Goal: Information Seeking & Learning: Compare options

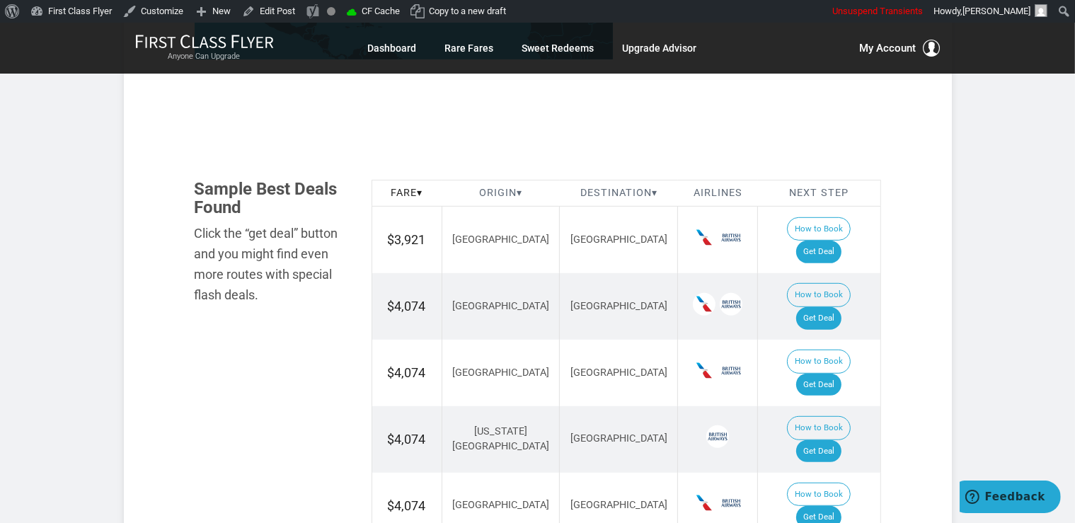
scroll to position [822, 0]
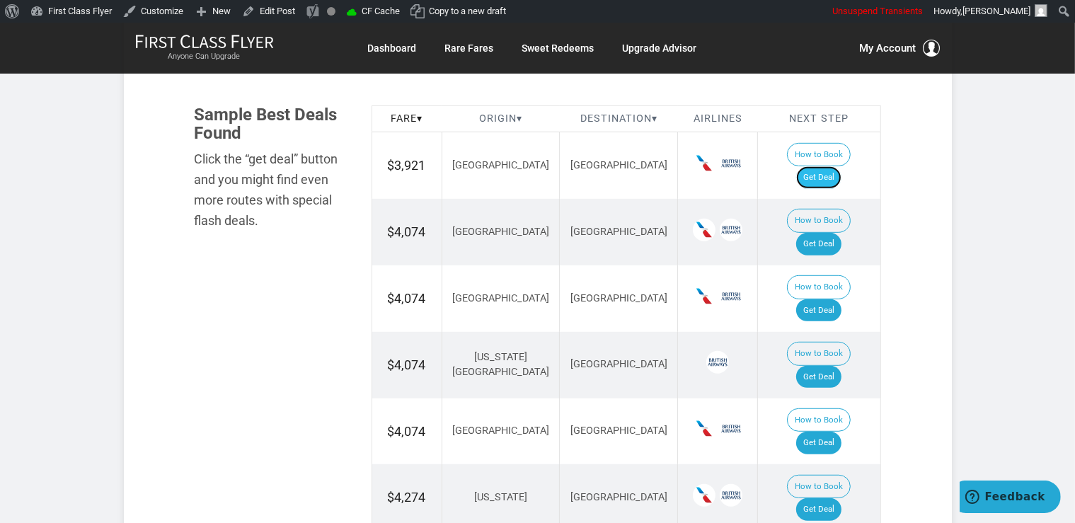
click at [833, 166] on link "Get Deal" at bounding box center [818, 177] width 45 height 23
click at [839, 233] on link "Get Deal" at bounding box center [818, 244] width 45 height 23
click at [829, 299] on link "Get Deal" at bounding box center [818, 310] width 45 height 23
click at [824, 299] on link "Get Deal" at bounding box center [818, 310] width 45 height 23
click at [832, 366] on link "Get Deal" at bounding box center [818, 377] width 45 height 23
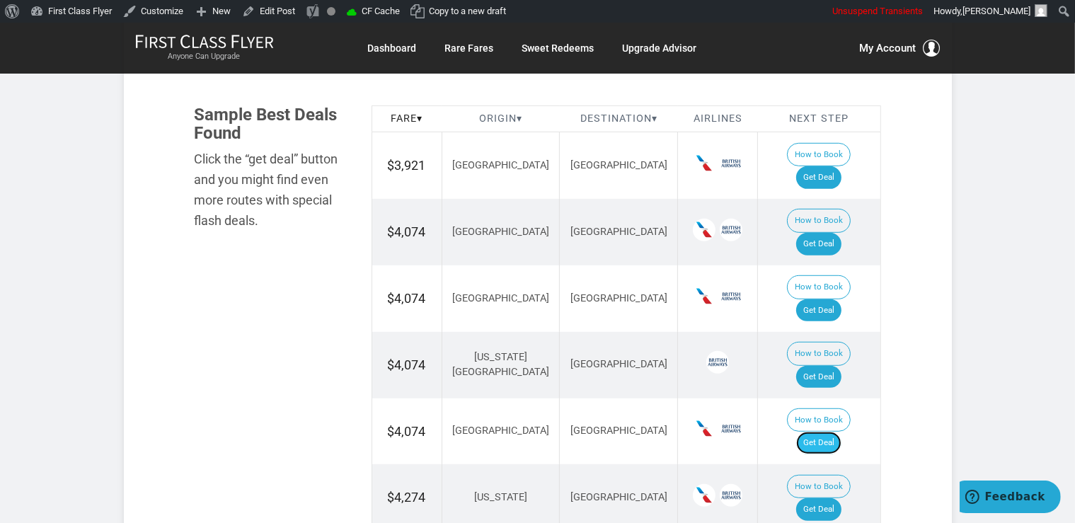
click at [828, 432] on link "Get Deal" at bounding box center [818, 443] width 45 height 23
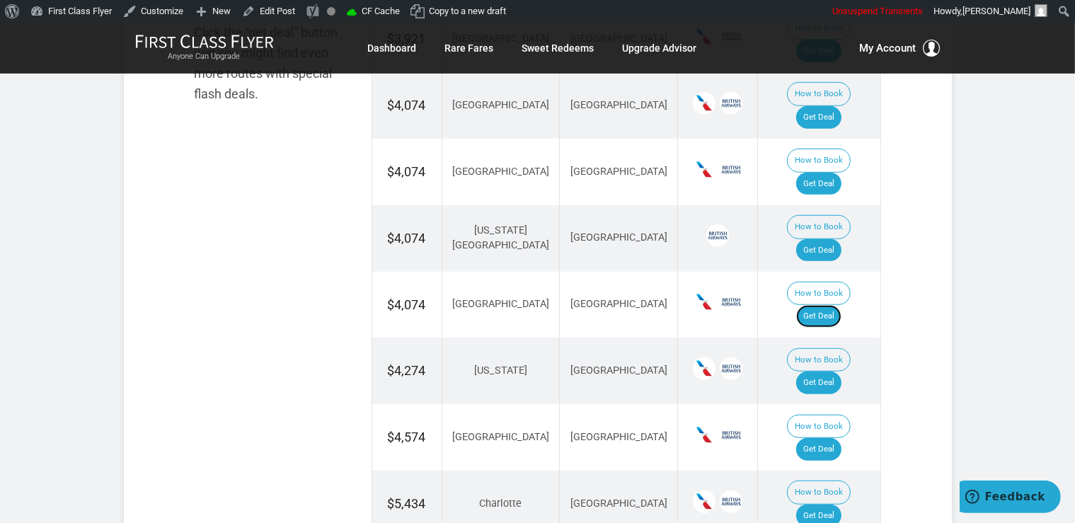
scroll to position [971, 0]
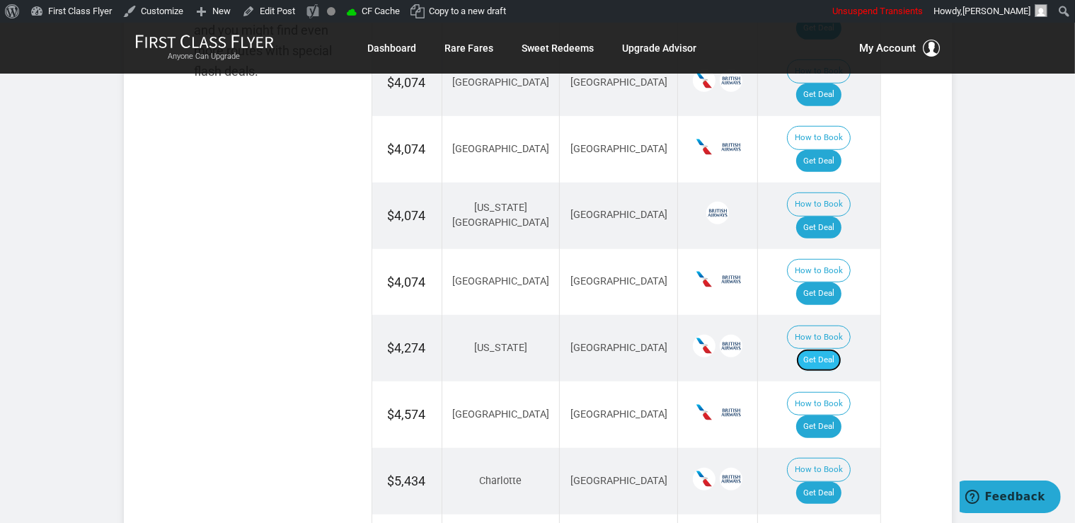
click at [827, 349] on link "Get Deal" at bounding box center [818, 360] width 45 height 23
click at [829, 415] on link "Get Deal" at bounding box center [818, 426] width 45 height 23
click at [817, 482] on link "Get Deal" at bounding box center [818, 493] width 45 height 23
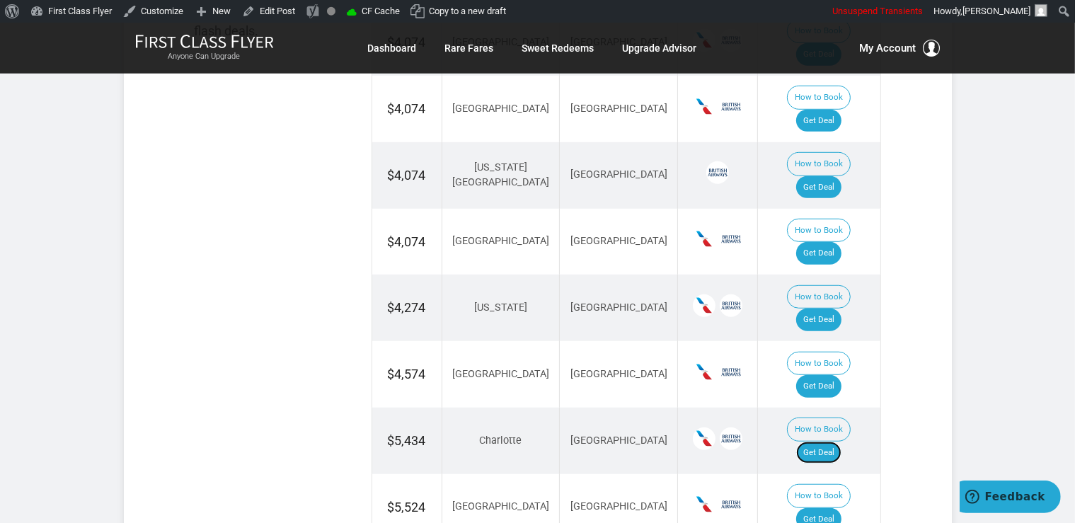
scroll to position [1121, 0]
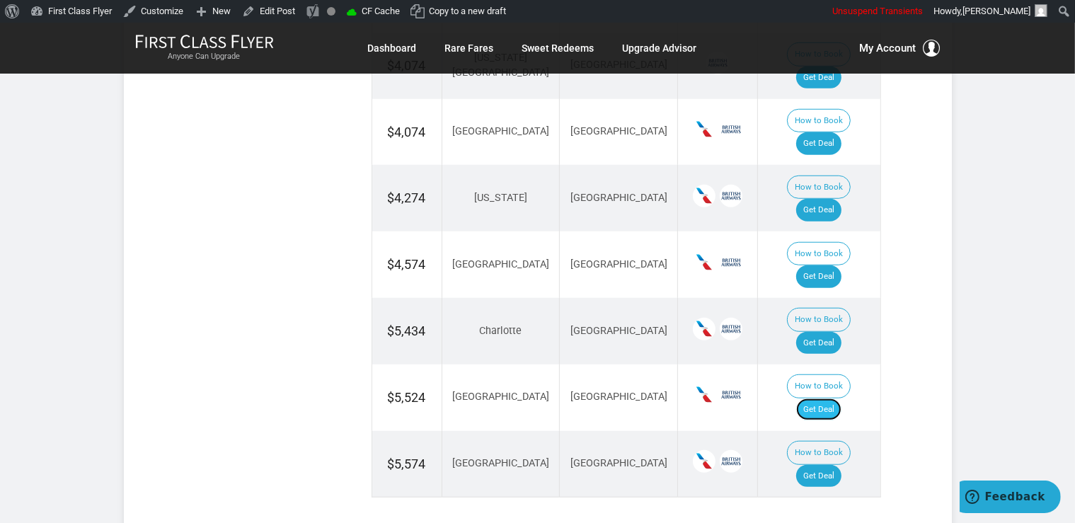
click at [818, 398] on link "Get Deal" at bounding box center [818, 409] width 45 height 23
click at [834, 465] on link "Get Deal" at bounding box center [818, 476] width 45 height 23
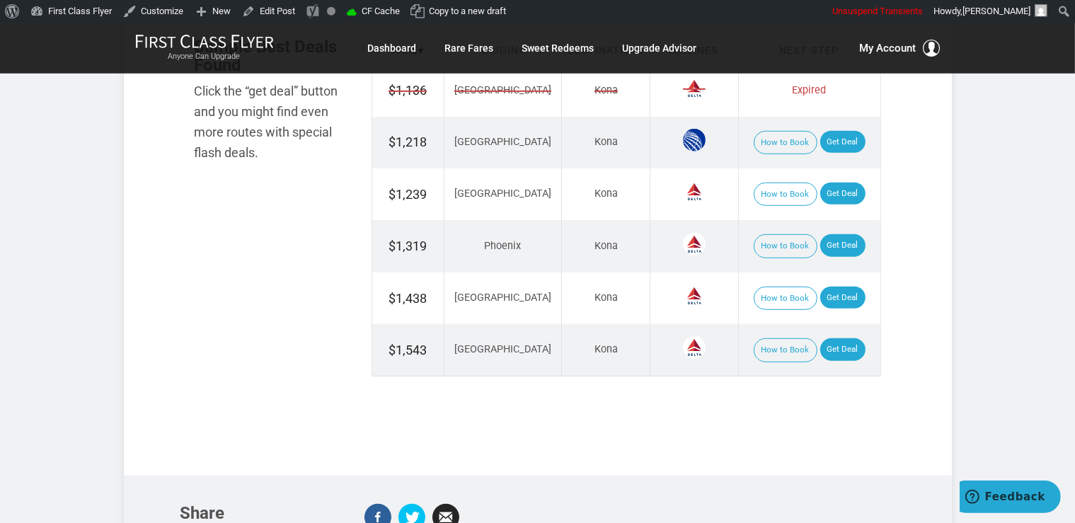
scroll to position [897, 0]
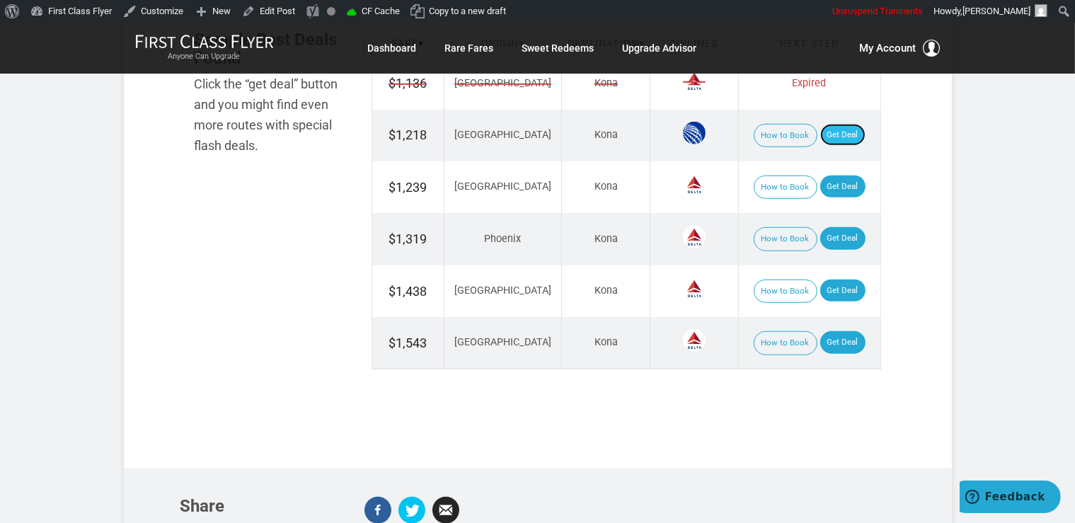
drag, startPoint x: 834, startPoint y: 130, endPoint x: 838, endPoint y: 137, distance: 7.3
click at [834, 129] on link "Get Deal" at bounding box center [842, 135] width 45 height 23
click at [831, 191] on link "Get Deal" at bounding box center [842, 187] width 45 height 23
click at [820, 233] on link "Get Deal" at bounding box center [842, 238] width 45 height 23
click at [825, 280] on link "Get Deal" at bounding box center [842, 291] width 45 height 23
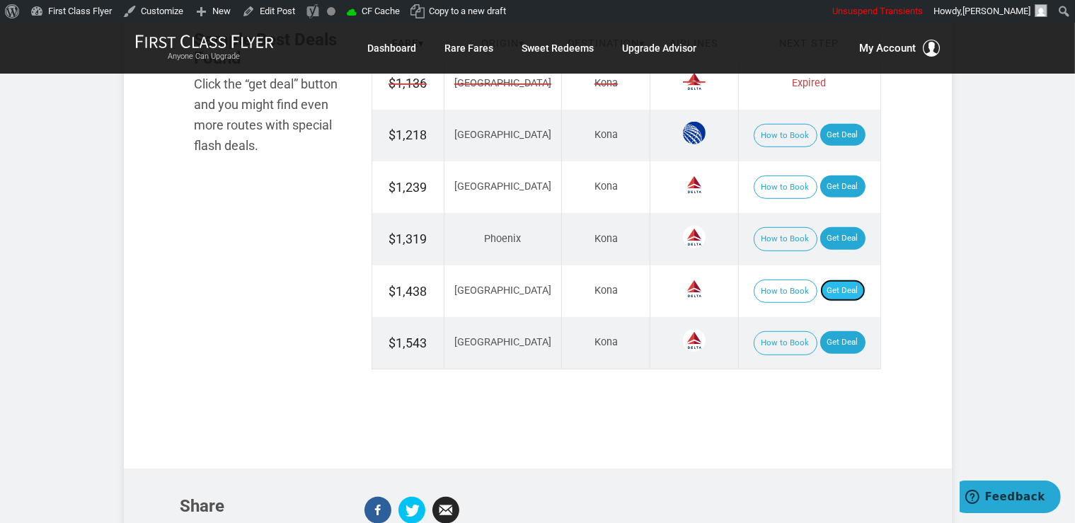
click at [845, 292] on link "Get Deal" at bounding box center [842, 291] width 45 height 23
click at [842, 345] on link "Get Deal" at bounding box center [842, 342] width 45 height 23
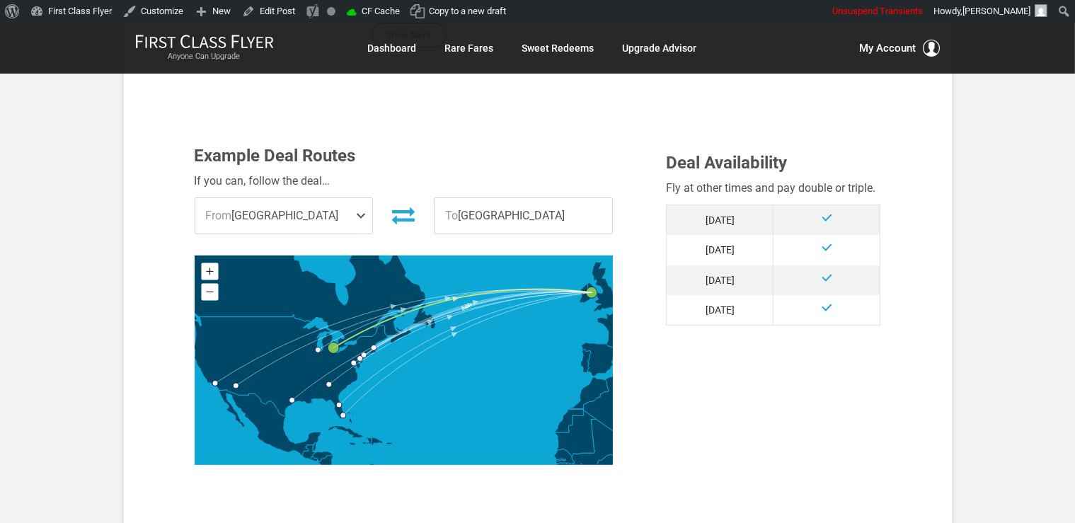
scroll to position [716, 0]
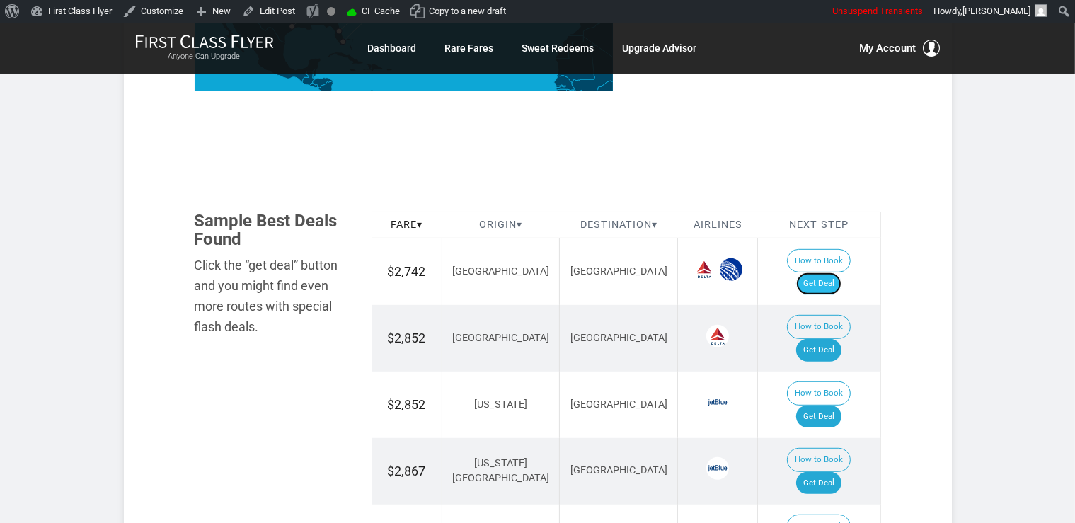
click at [841, 272] on link "Get Deal" at bounding box center [818, 283] width 45 height 23
click at [837, 339] on link "Get Deal" at bounding box center [818, 350] width 45 height 23
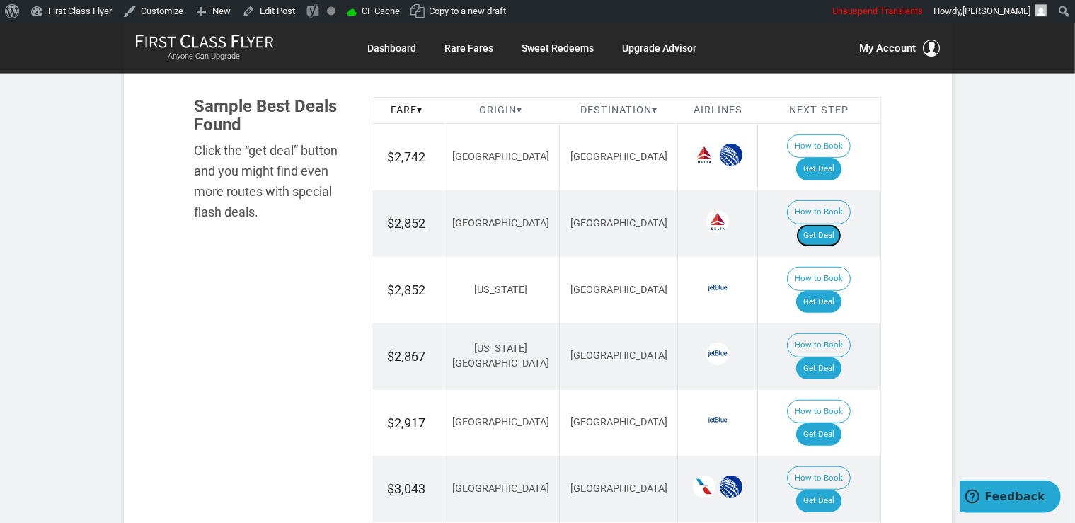
scroll to position [939, 0]
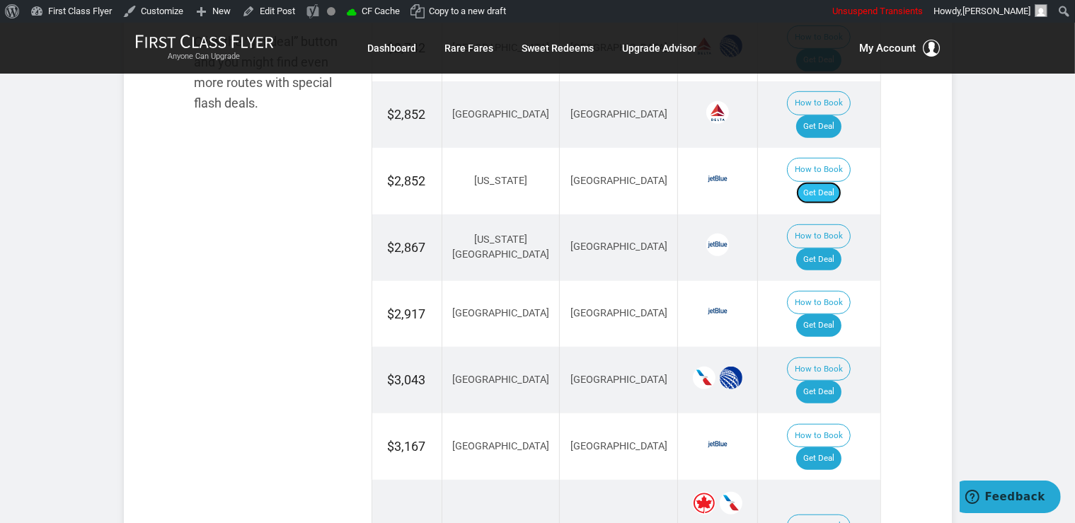
click at [837, 182] on link "Get Deal" at bounding box center [818, 193] width 45 height 23
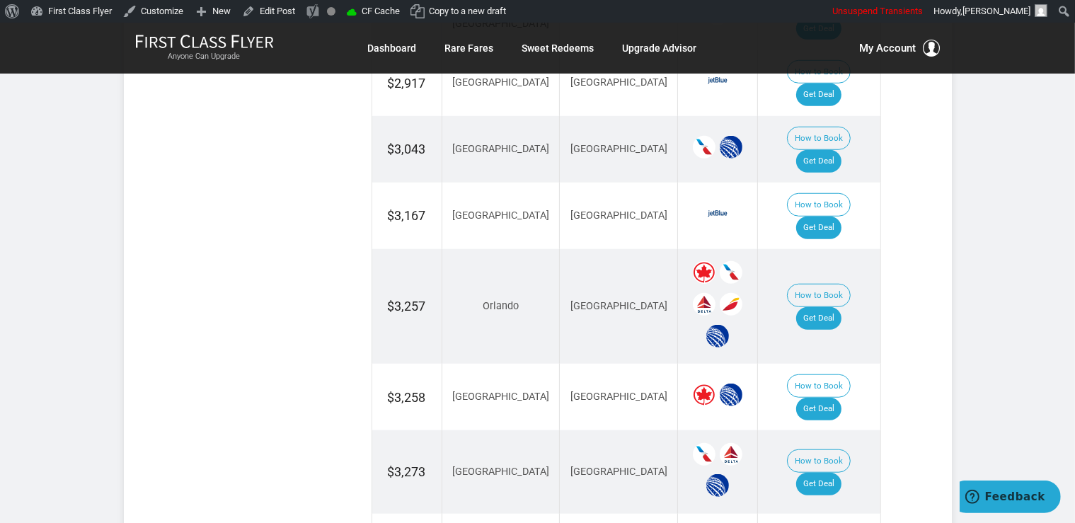
scroll to position [1239, 0]
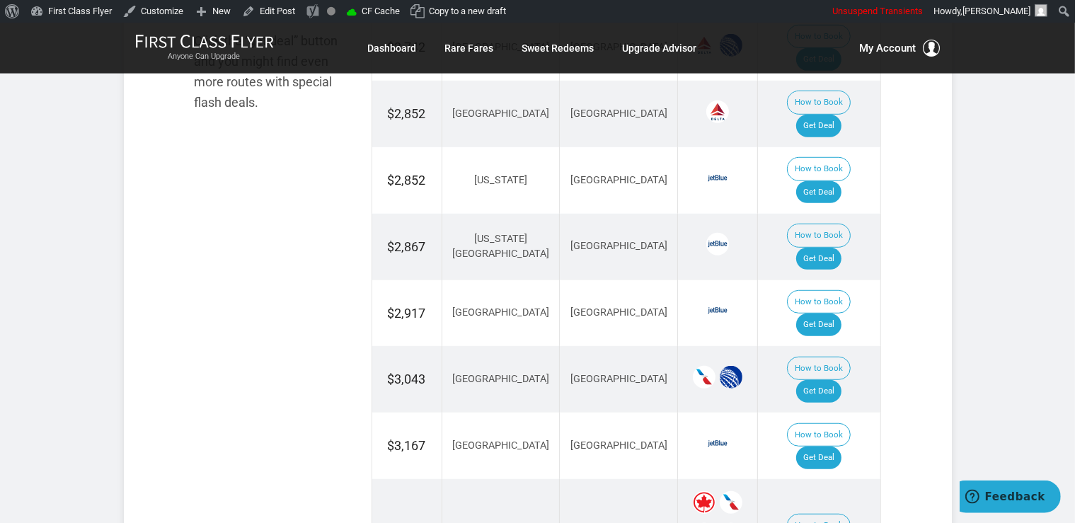
scroll to position [865, 0]
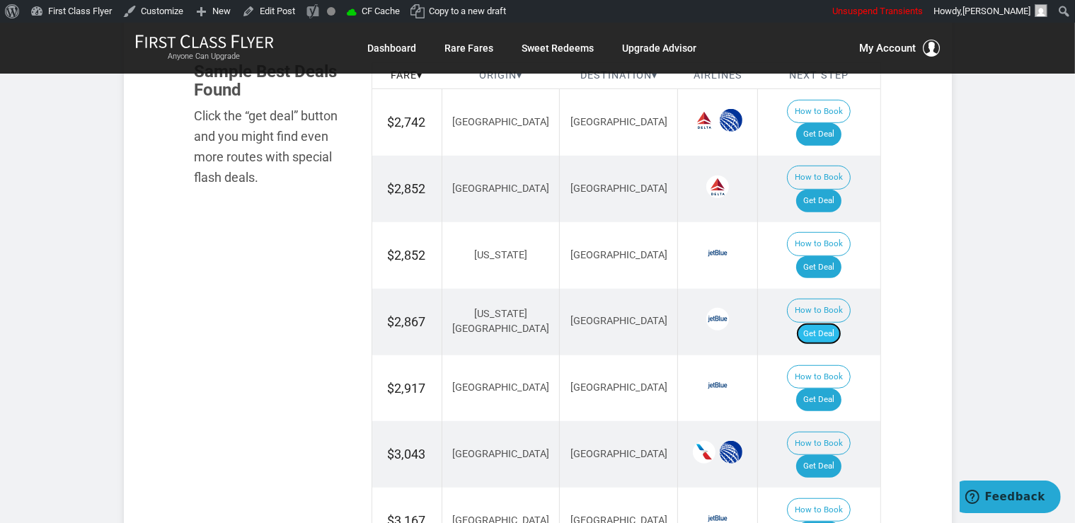
click at [842, 323] on link "Get Deal" at bounding box center [818, 334] width 45 height 23
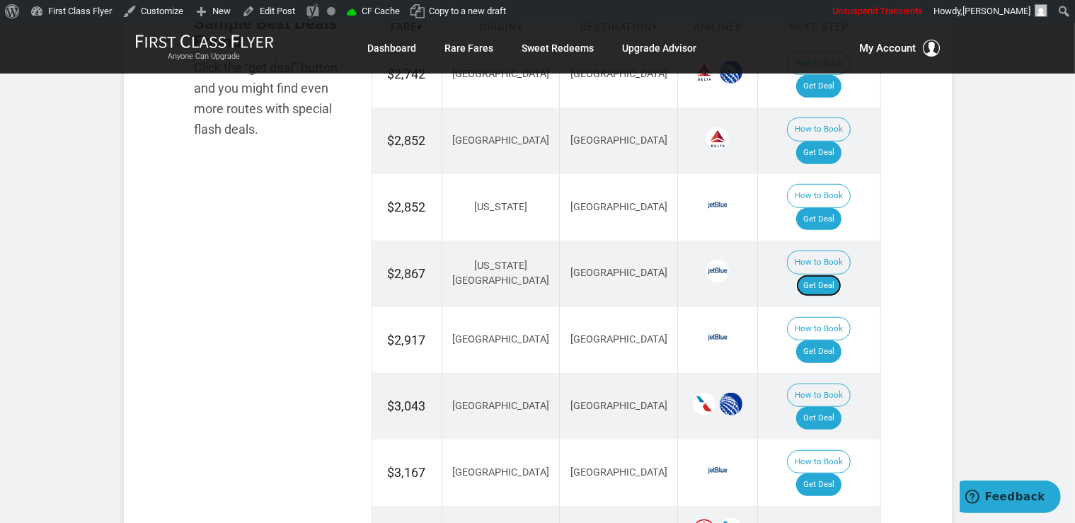
scroll to position [1014, 0]
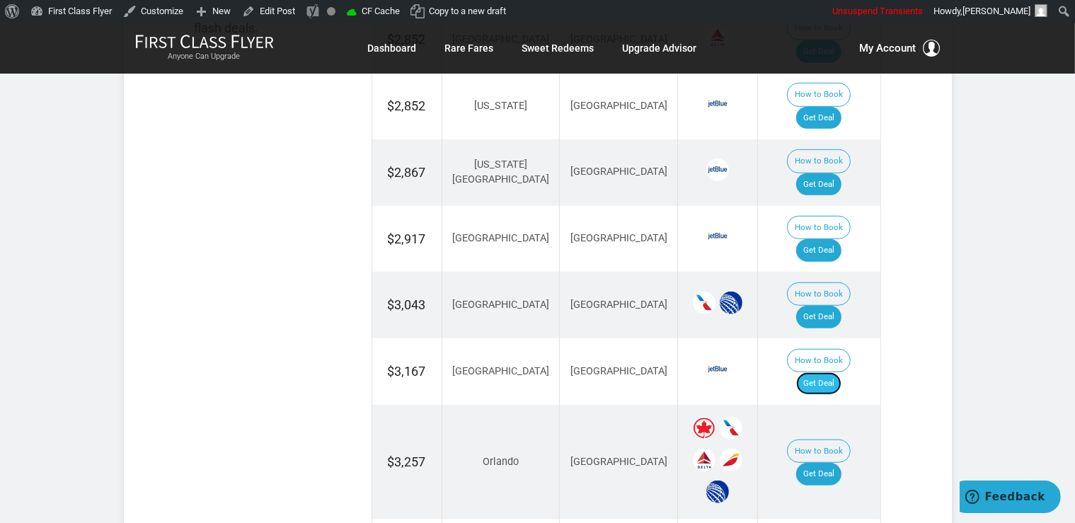
click at [842, 372] on link "Get Deal" at bounding box center [818, 383] width 45 height 23
click at [820, 306] on link "Get Deal" at bounding box center [818, 317] width 45 height 23
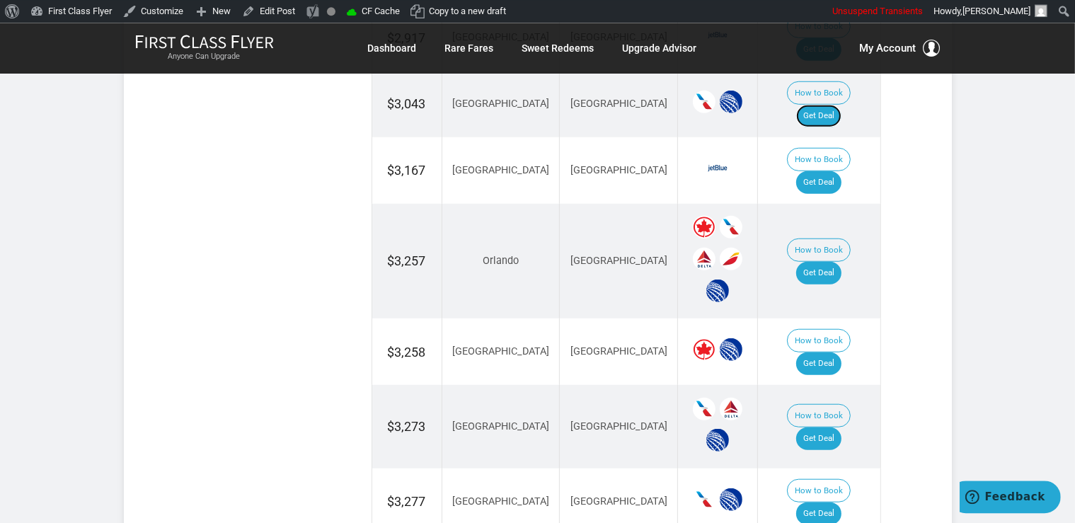
scroll to position [1239, 0]
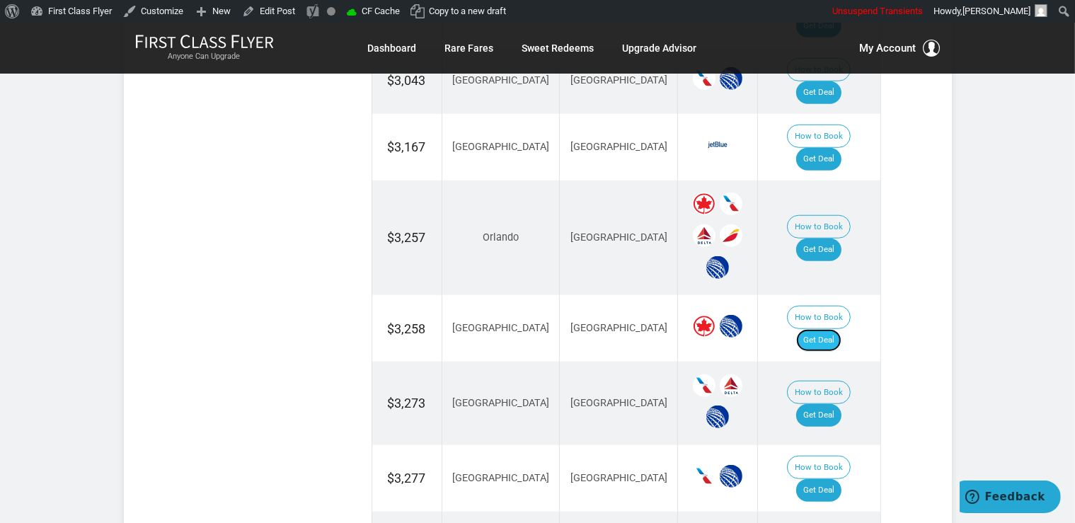
click at [831, 329] on link "Get Deal" at bounding box center [818, 340] width 45 height 23
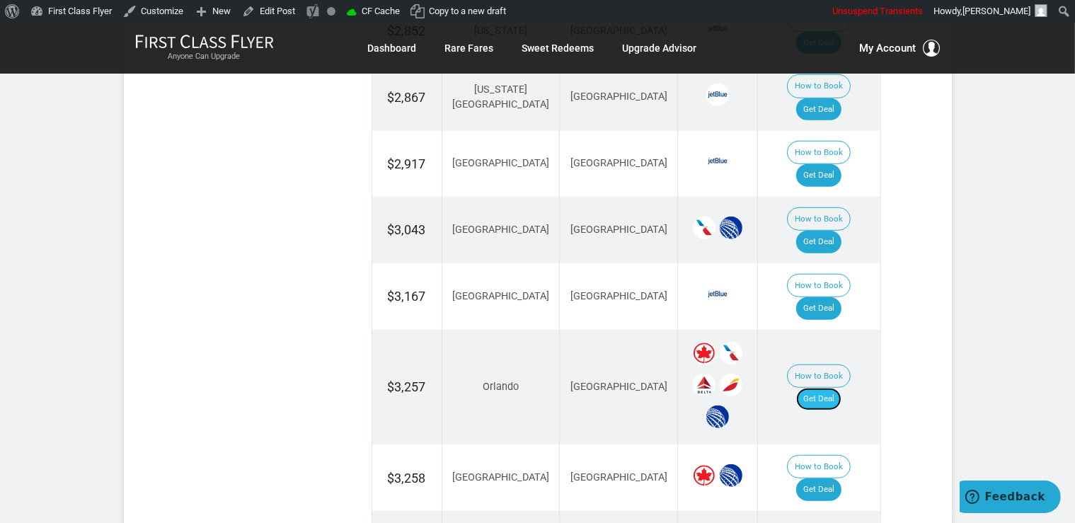
click at [821, 388] on link "Get Deal" at bounding box center [818, 399] width 45 height 23
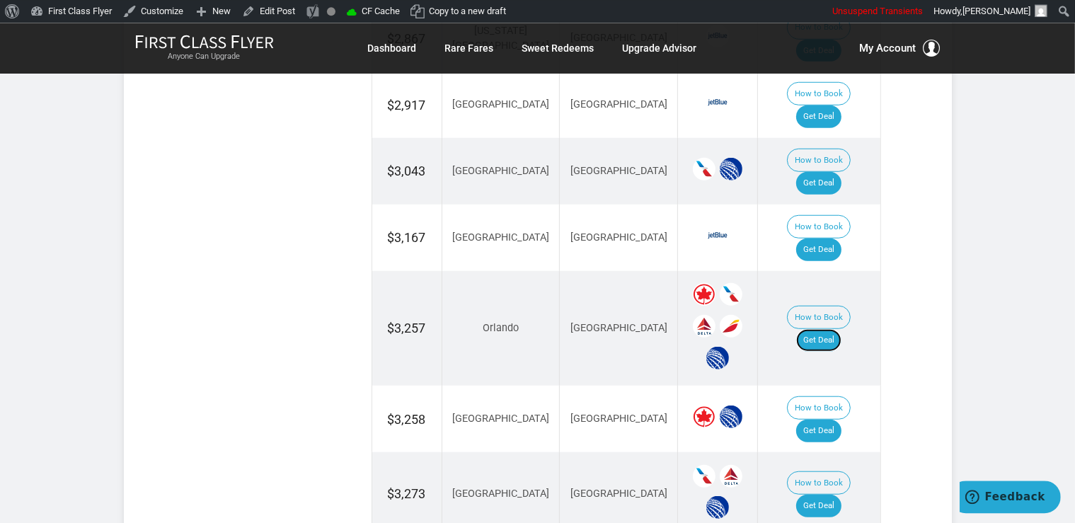
scroll to position [1276, 0]
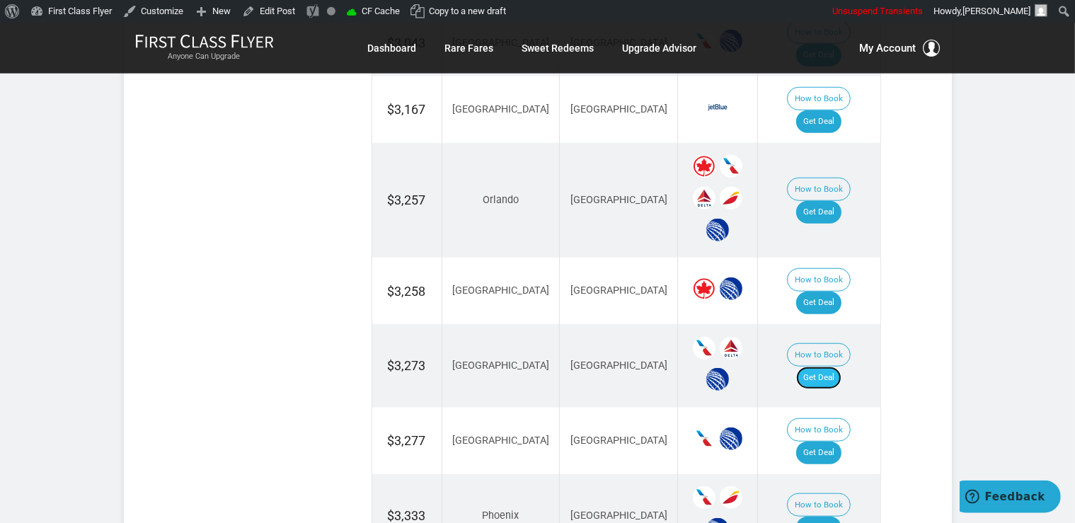
click at [833, 367] on link "Get Deal" at bounding box center [818, 378] width 45 height 23
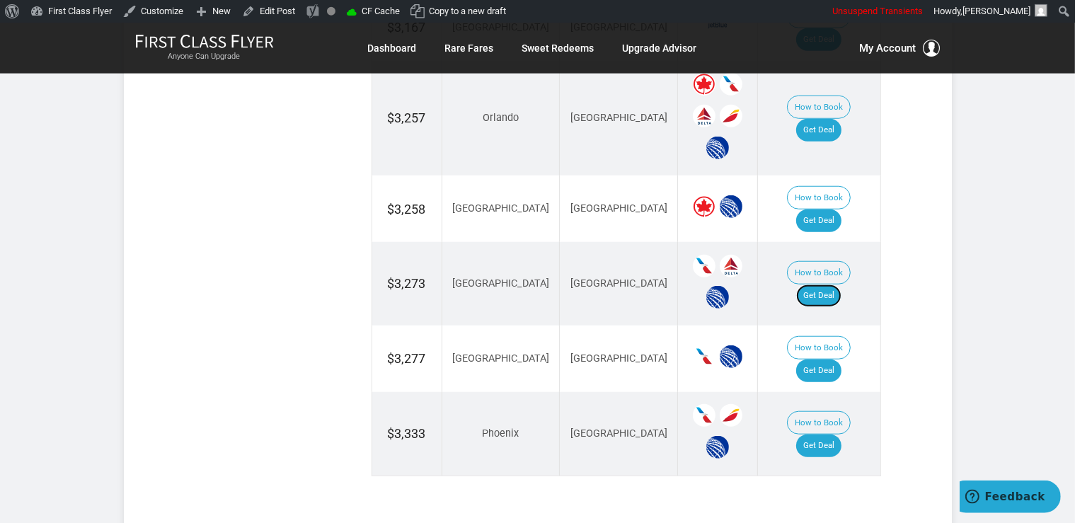
scroll to position [1426, 0]
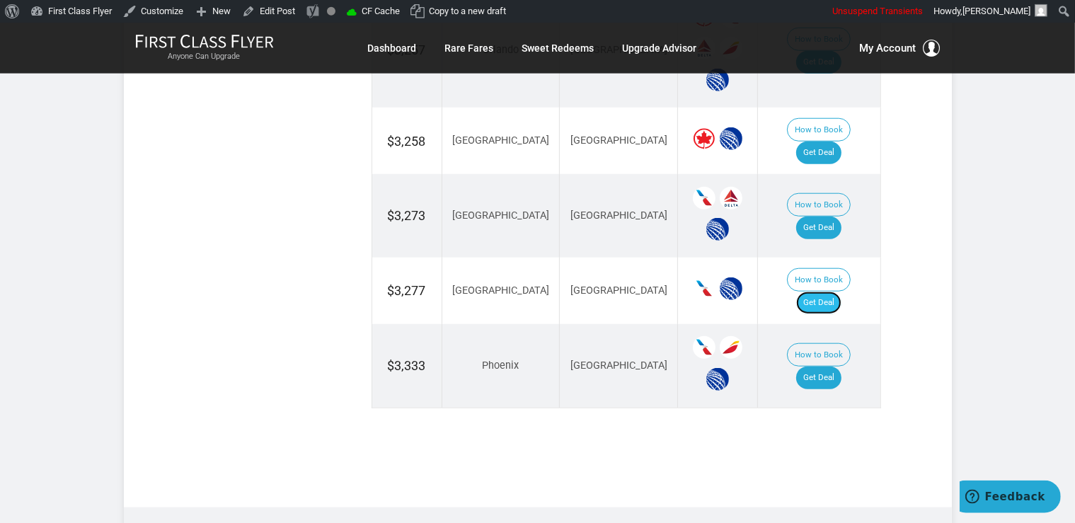
click at [834, 292] on link "Get Deal" at bounding box center [818, 303] width 45 height 23
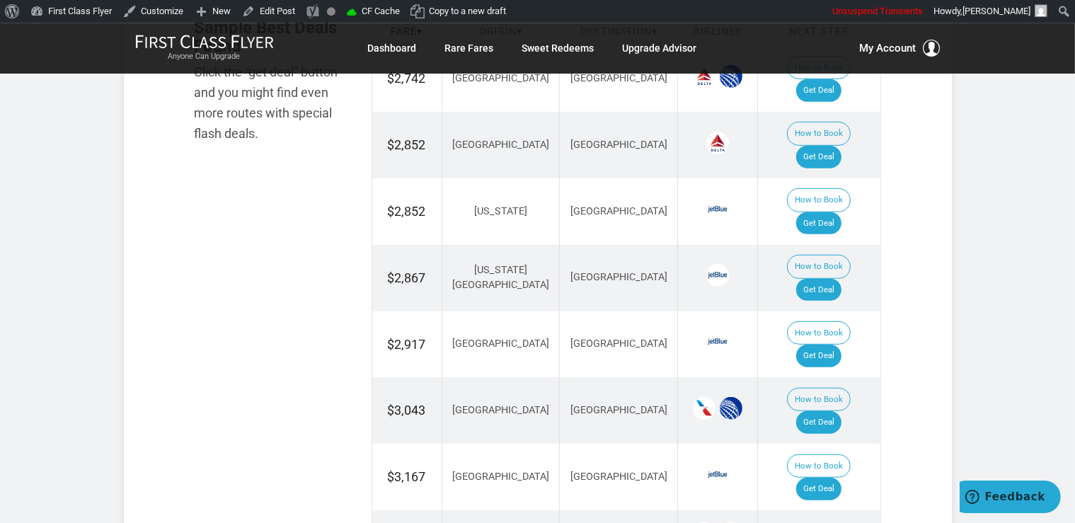
scroll to position [902, 0]
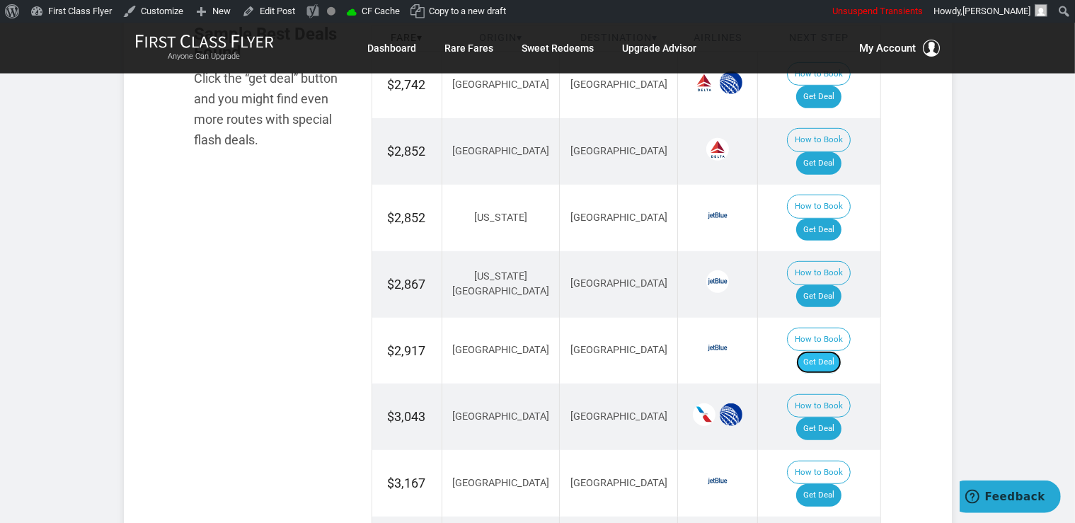
click at [822, 351] on link "Get Deal" at bounding box center [818, 362] width 45 height 23
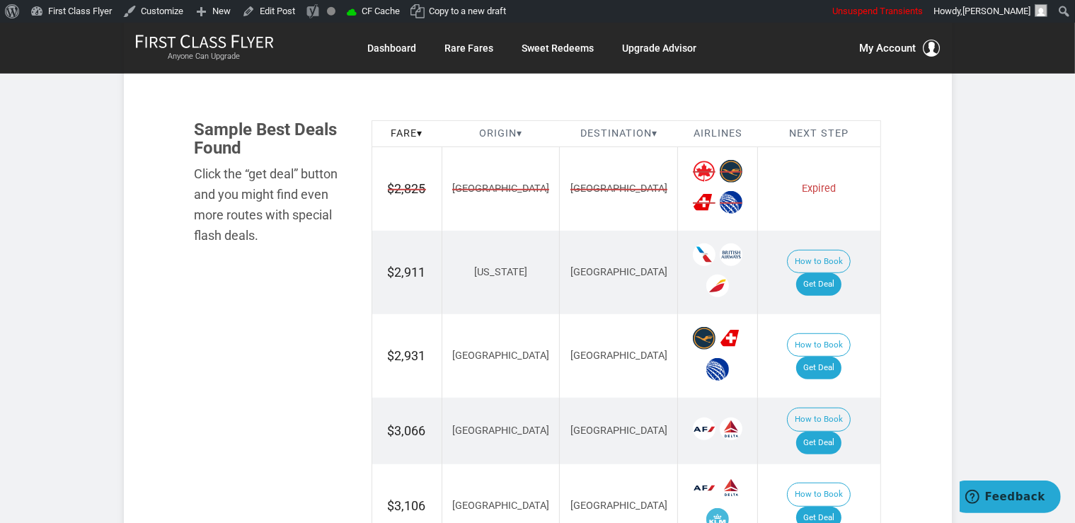
scroll to position [822, 0]
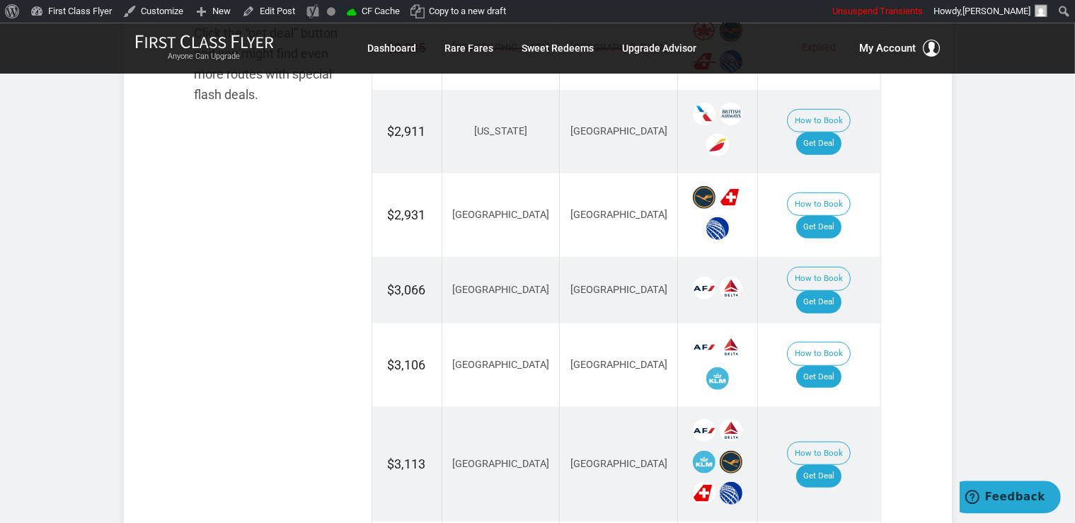
scroll to position [971, 0]
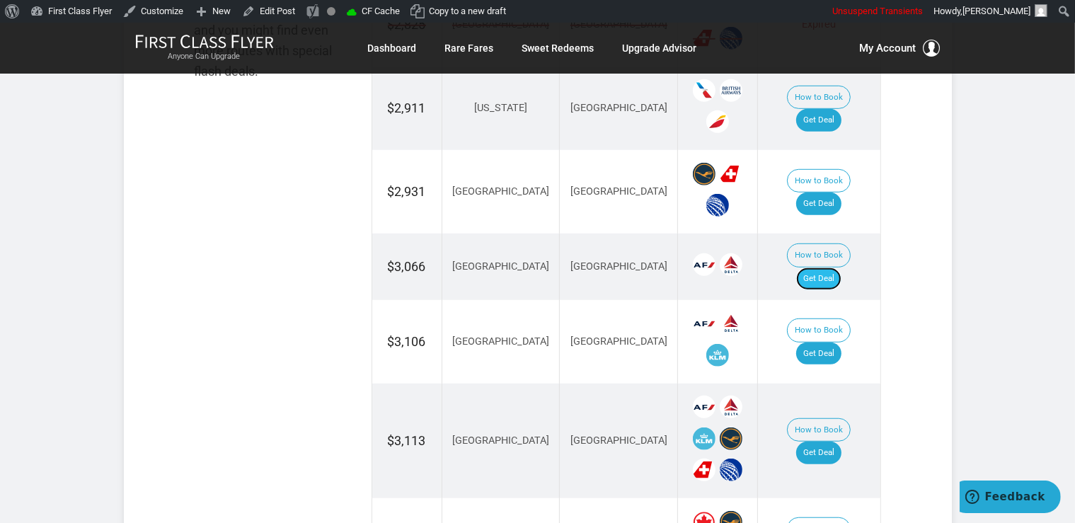
click at [842, 268] on link "Get Deal" at bounding box center [818, 279] width 45 height 23
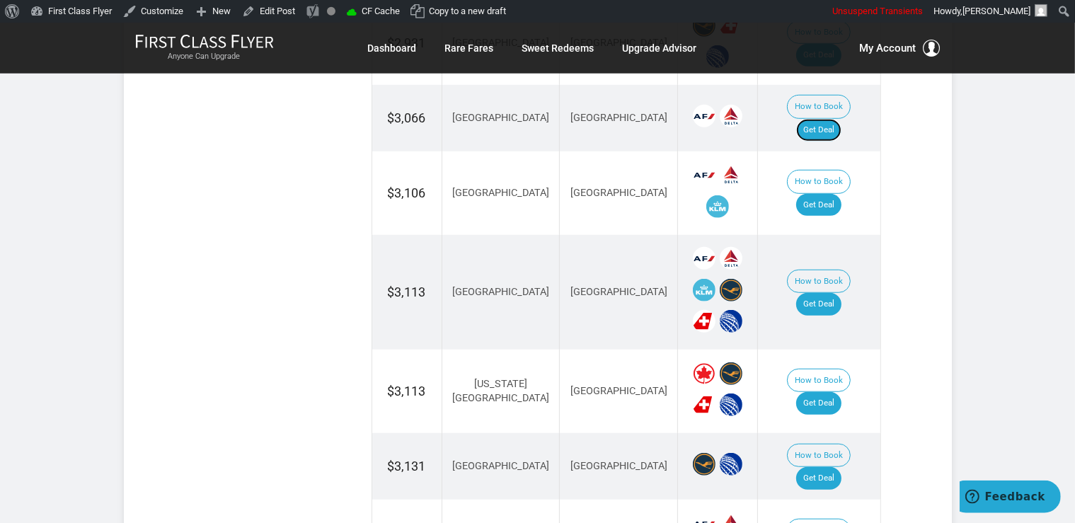
scroll to position [1121, 0]
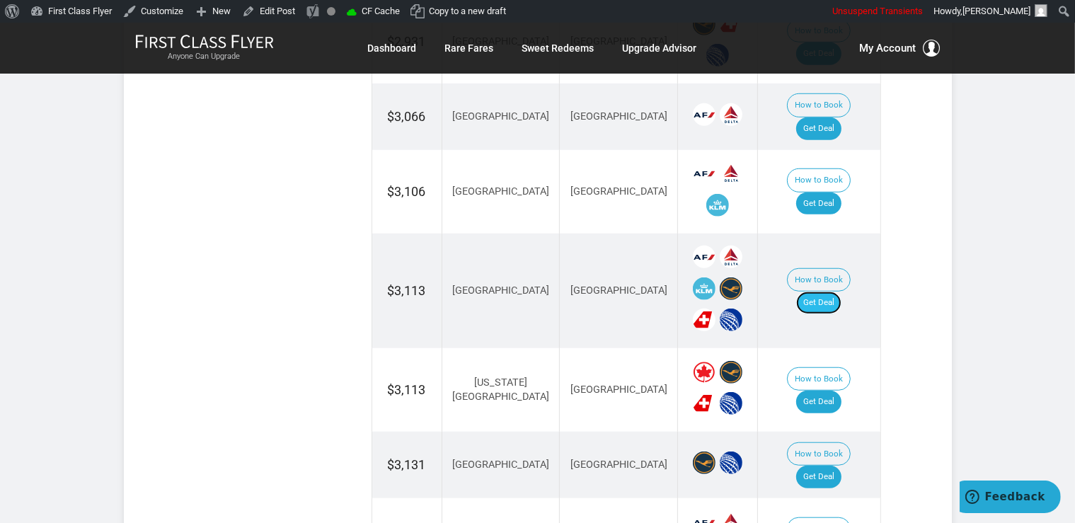
click at [817, 292] on link "Get Deal" at bounding box center [818, 303] width 45 height 23
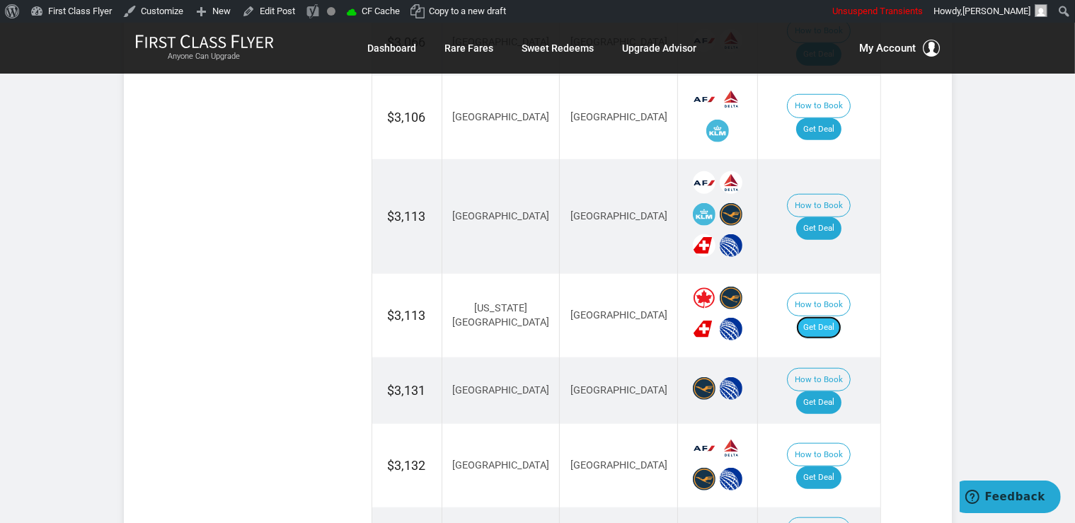
click at [839, 316] on link "Get Deal" at bounding box center [818, 327] width 45 height 23
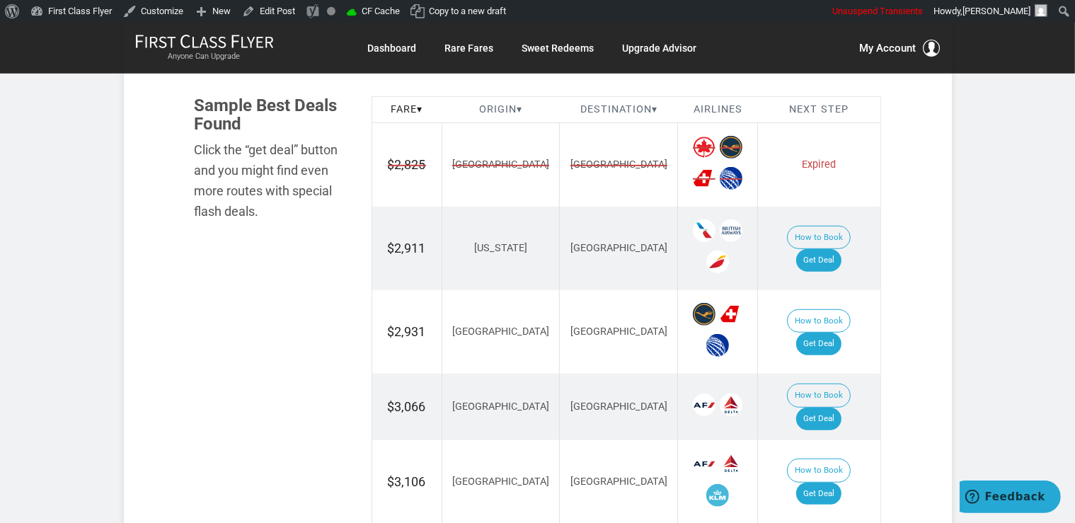
scroll to position [822, 0]
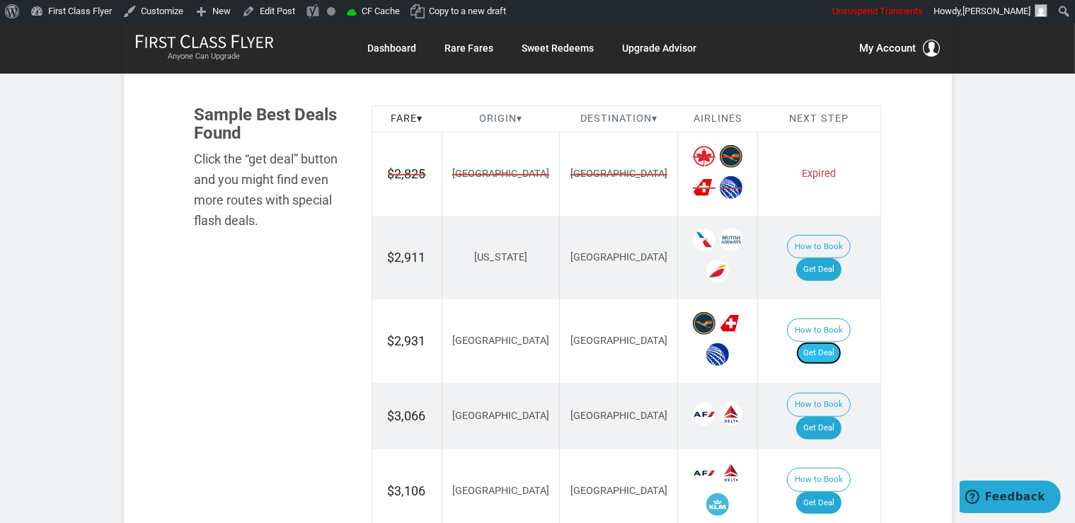
click at [832, 342] on link "Get Deal" at bounding box center [818, 353] width 45 height 23
click at [820, 342] on link "Get Deal" at bounding box center [818, 353] width 45 height 23
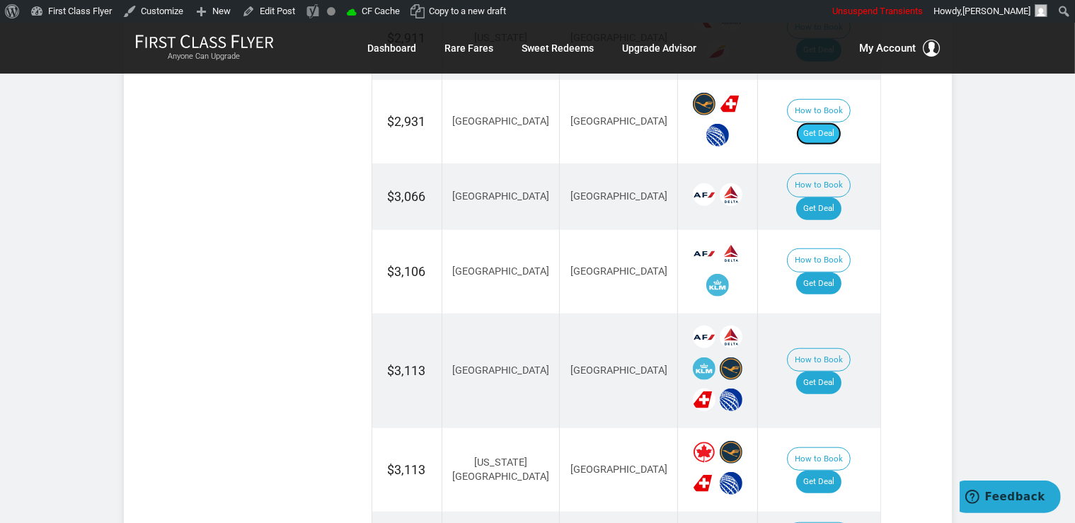
scroll to position [1046, 0]
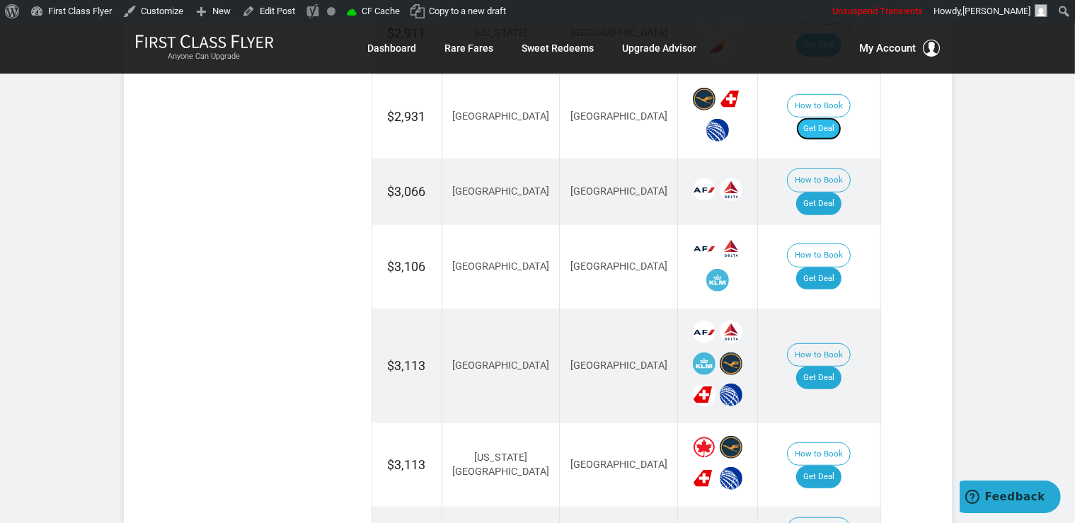
drag, startPoint x: 839, startPoint y: 110, endPoint x: 850, endPoint y: 113, distance: 11.0
click at [839, 117] on link "Get Deal" at bounding box center [818, 128] width 45 height 23
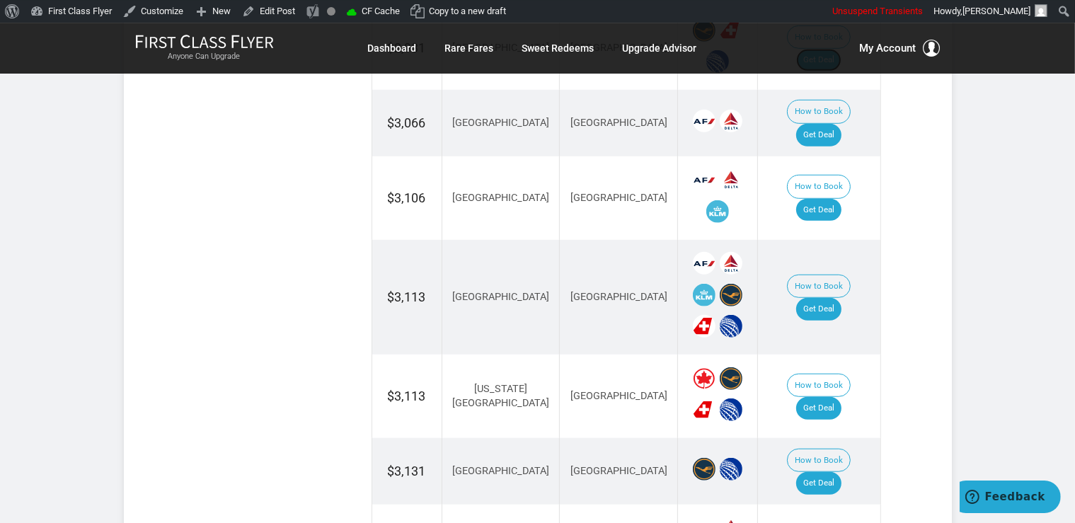
scroll to position [1121, 0]
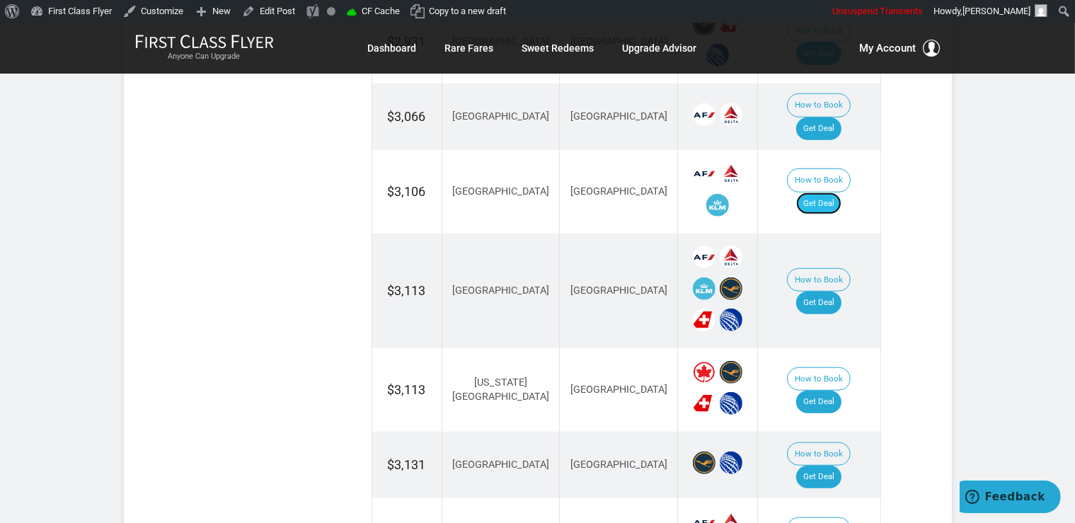
click at [833, 193] on link "Get Deal" at bounding box center [818, 204] width 45 height 23
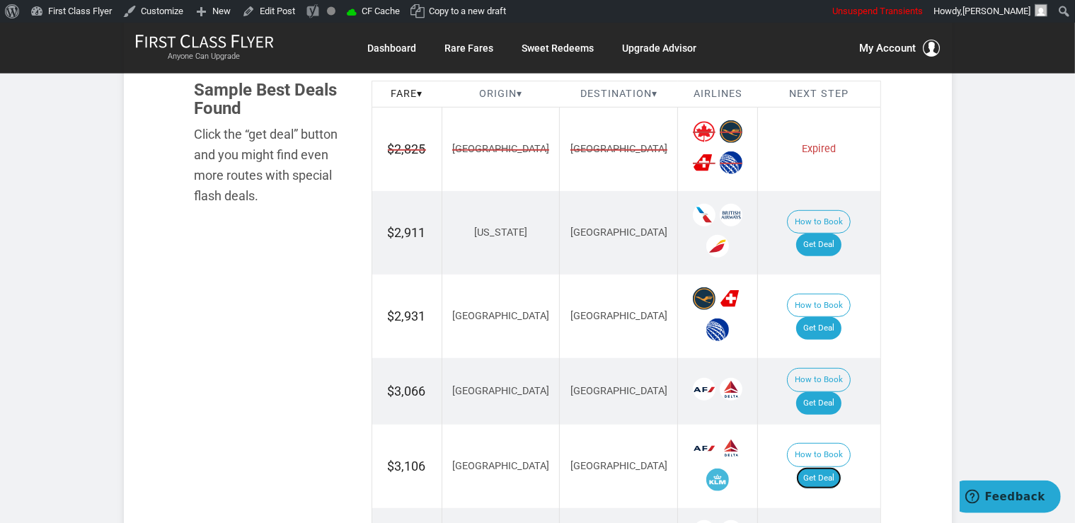
scroll to position [822, 0]
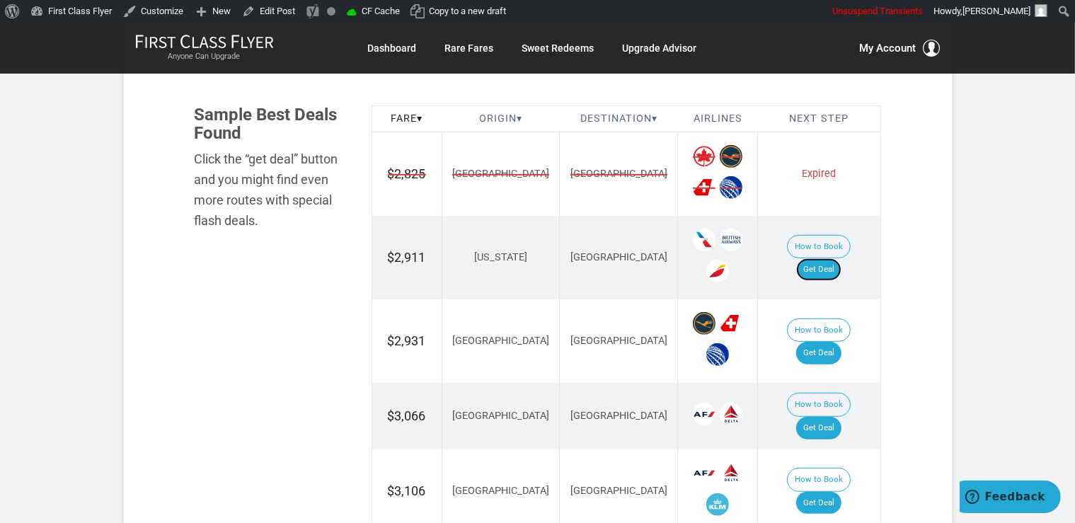
click at [842, 260] on link "Get Deal" at bounding box center [818, 269] width 45 height 23
click at [828, 259] on link "Get Deal" at bounding box center [818, 270] width 45 height 23
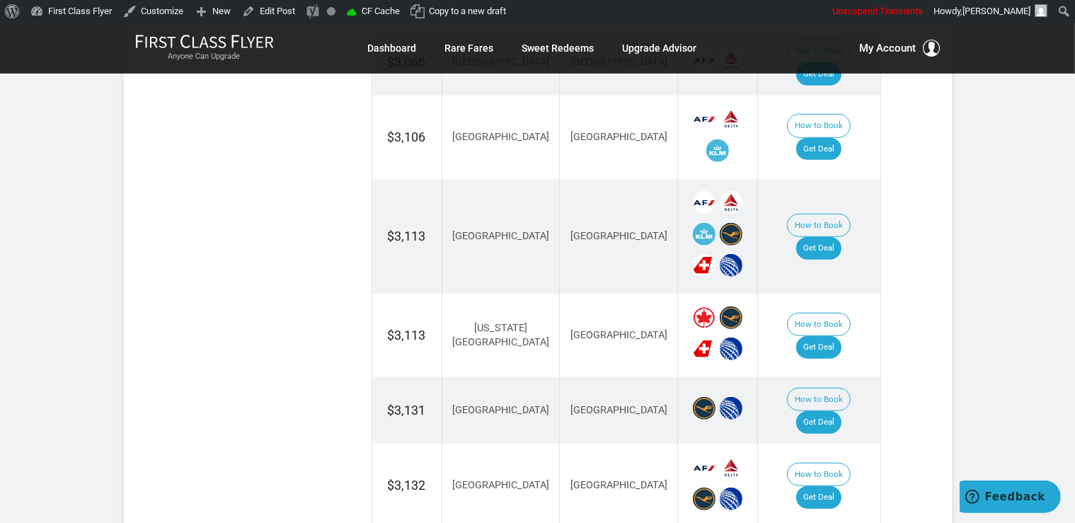
scroll to position [1270, 0]
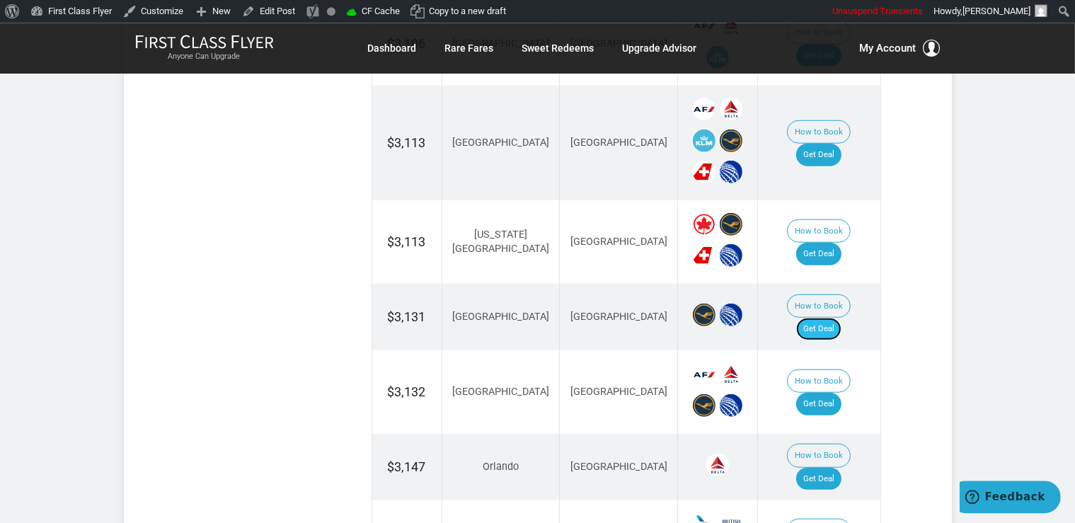
click at [827, 317] on link "Get Deal" at bounding box center [818, 328] width 45 height 23
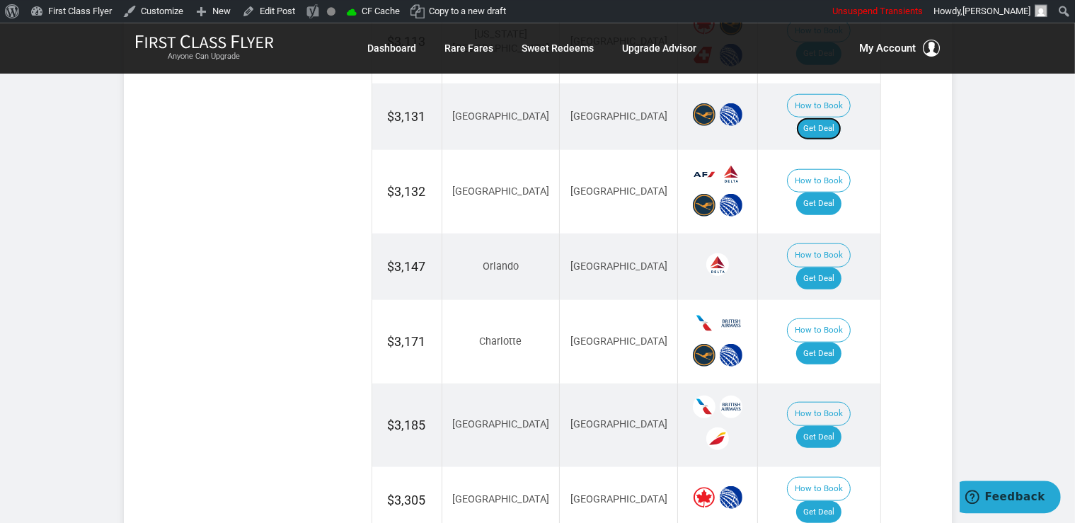
scroll to position [1494, 0]
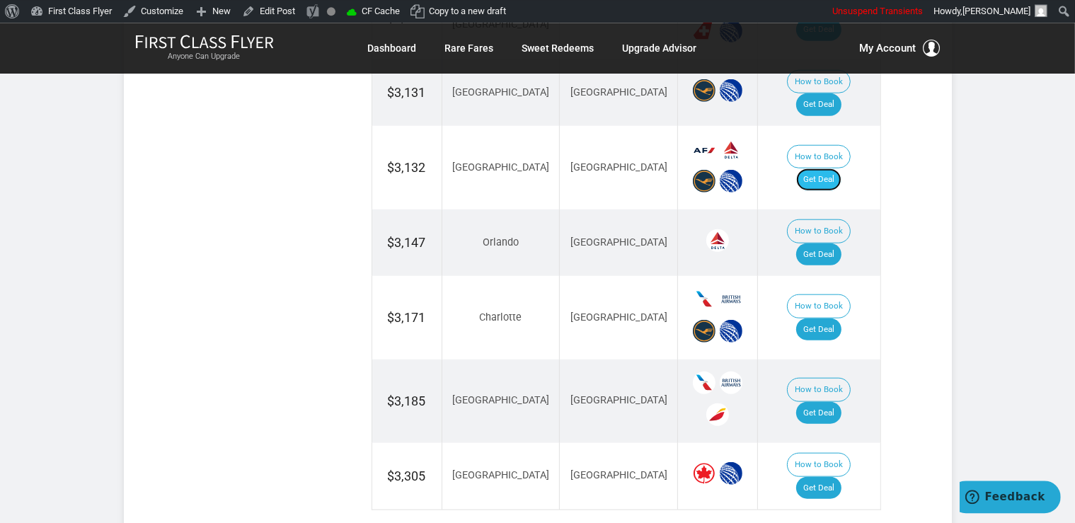
click at [831, 168] on link "Get Deal" at bounding box center [818, 179] width 45 height 23
click at [832, 243] on link "Get Deal" at bounding box center [818, 254] width 45 height 23
click at [841, 401] on link "Get Deal" at bounding box center [818, 412] width 45 height 23
click at [835, 476] on link "Get Deal" at bounding box center [818, 487] width 45 height 23
click at [833, 318] on link "Get Deal" at bounding box center [818, 329] width 45 height 23
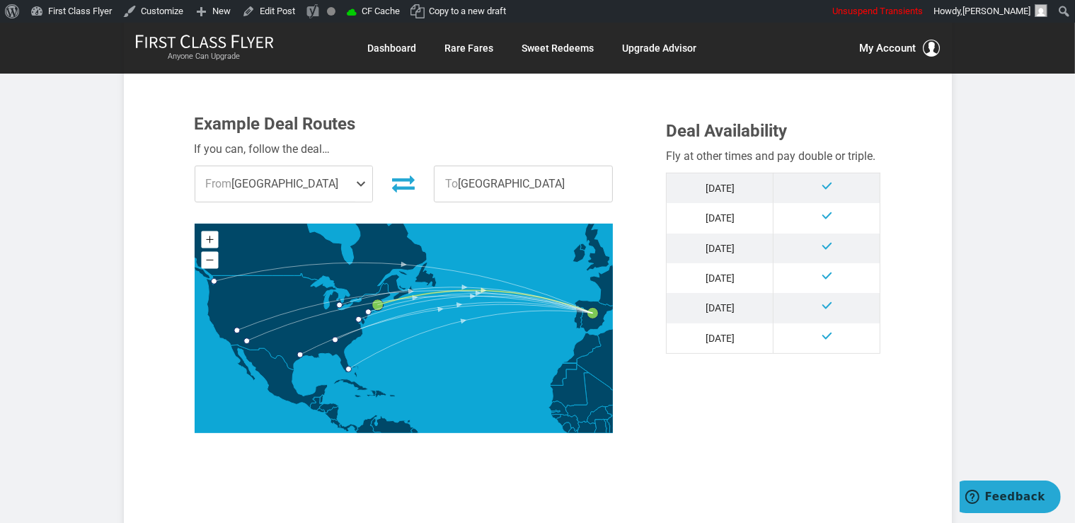
scroll to position [672, 0]
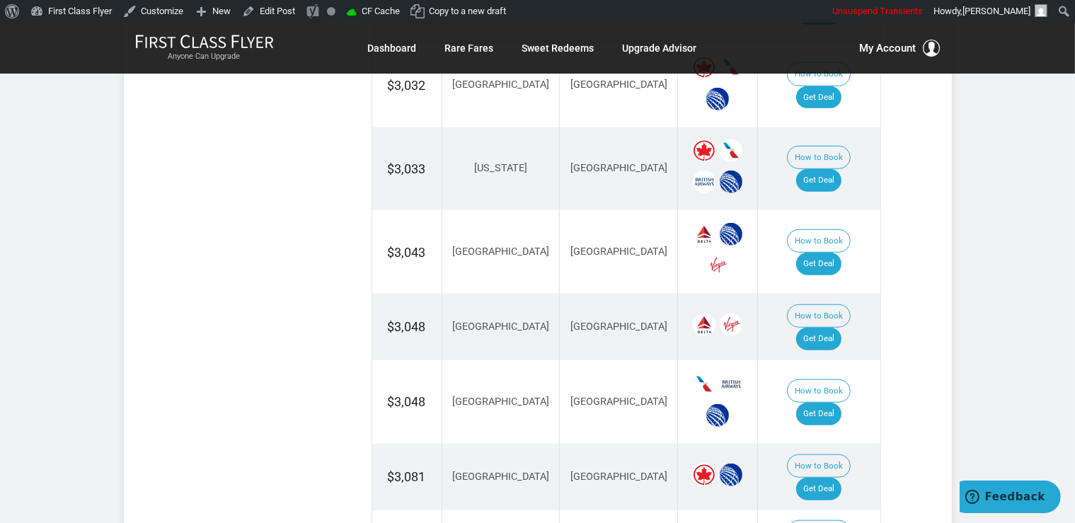
scroll to position [1270, 0]
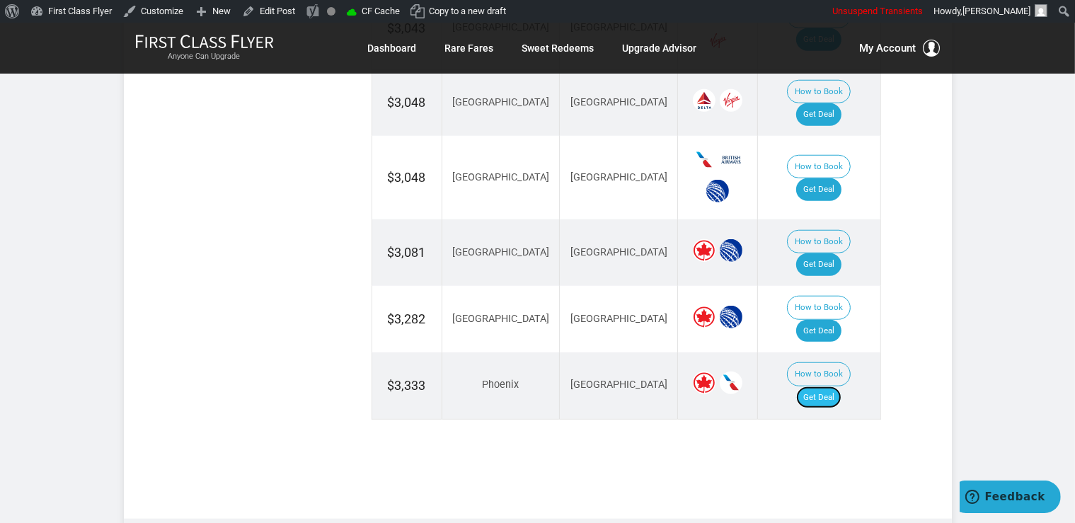
click at [839, 386] on link "Get Deal" at bounding box center [818, 397] width 45 height 23
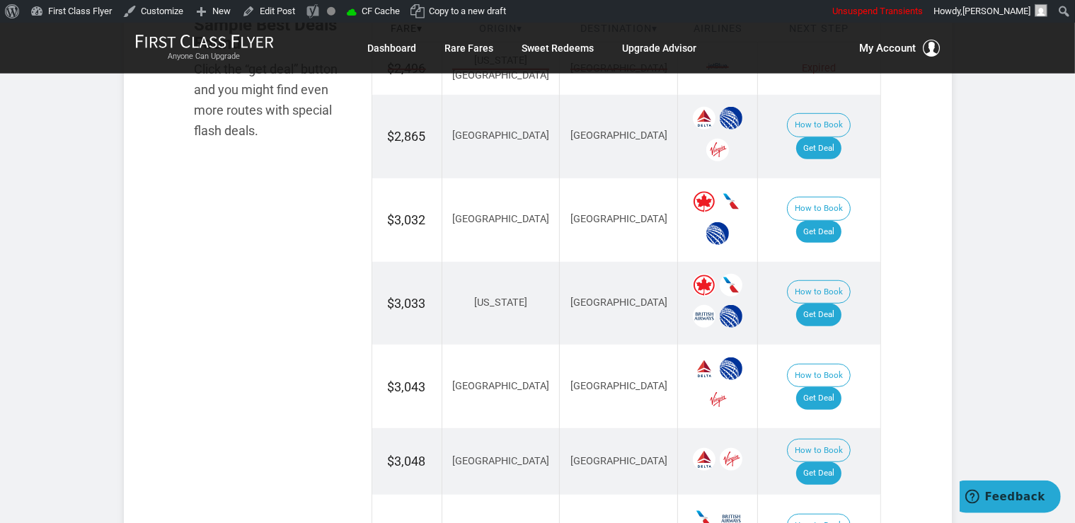
scroll to position [897, 0]
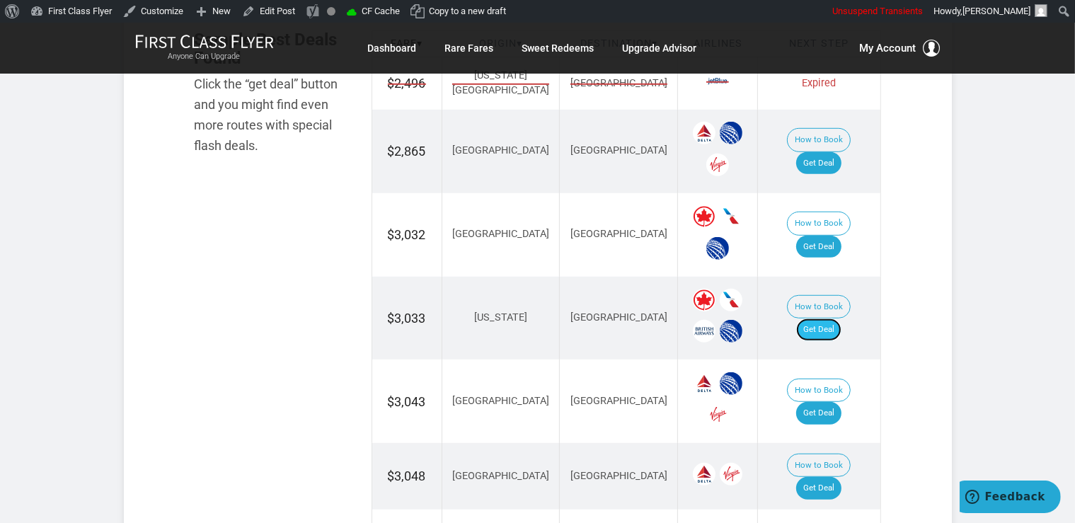
drag, startPoint x: 839, startPoint y: 309, endPoint x: 857, endPoint y: 299, distance: 19.9
click at [839, 318] on link "Get Deal" at bounding box center [818, 329] width 45 height 23
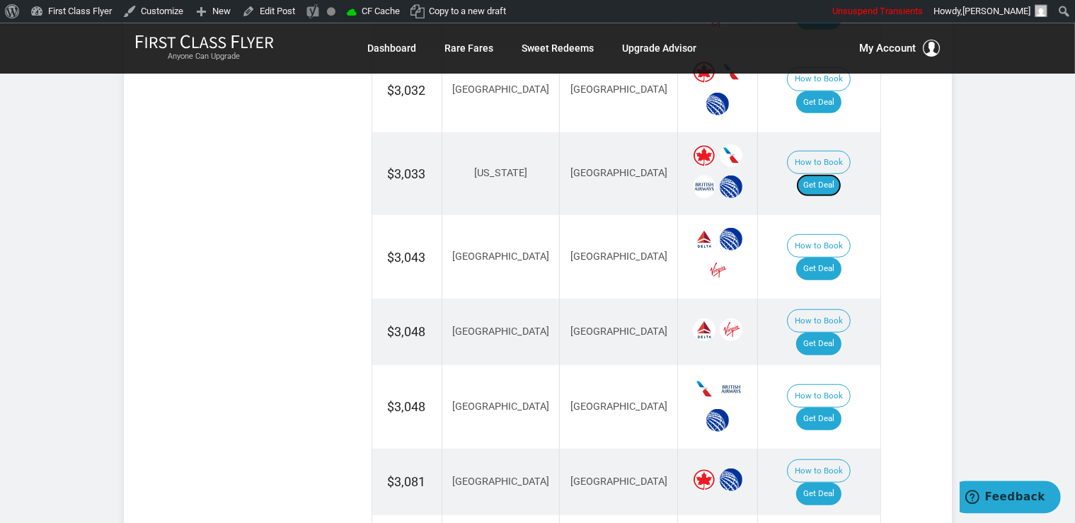
scroll to position [1046, 0]
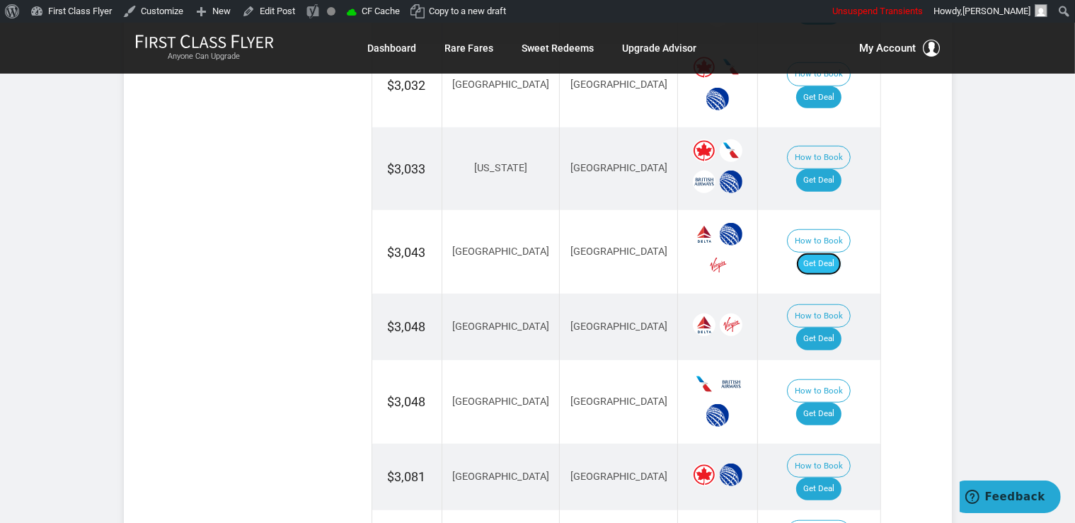
click at [832, 253] on link "Get Deal" at bounding box center [818, 264] width 45 height 23
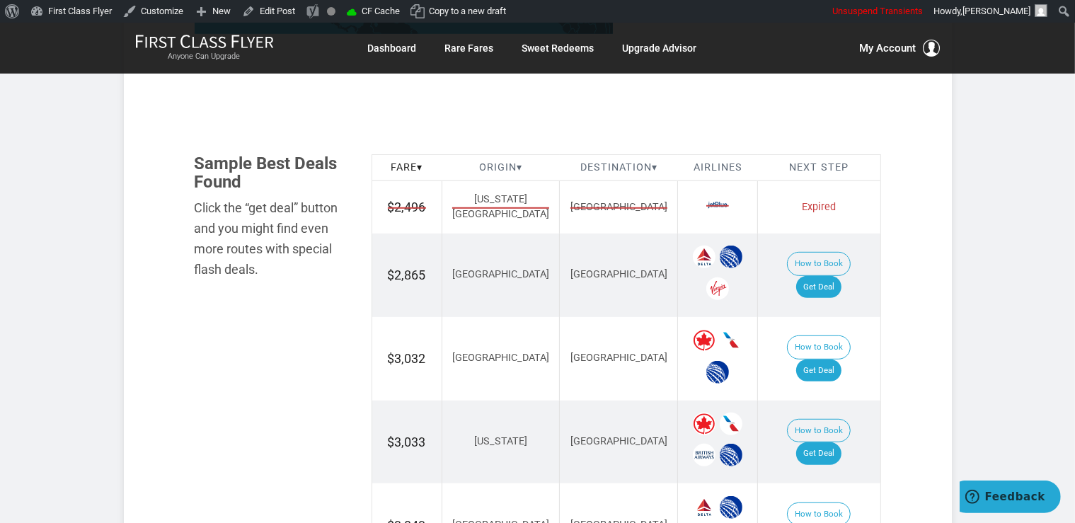
scroll to position [747, 0]
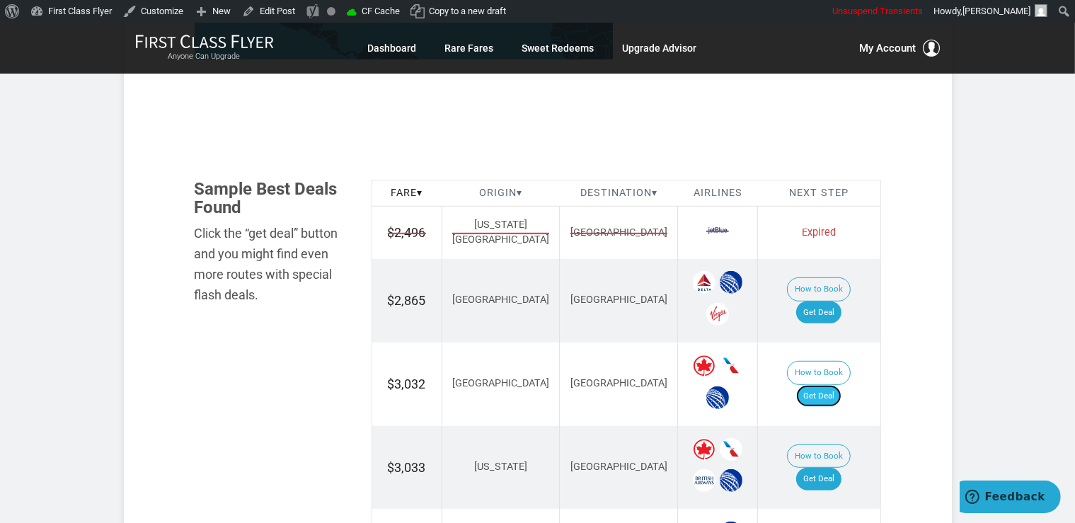
click at [831, 385] on link "Get Deal" at bounding box center [818, 396] width 45 height 23
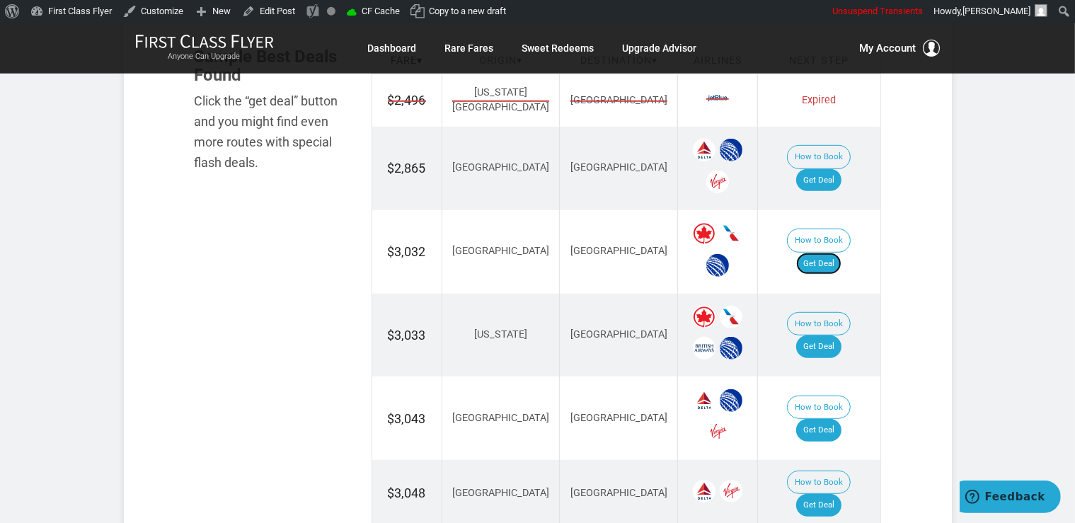
scroll to position [1046, 0]
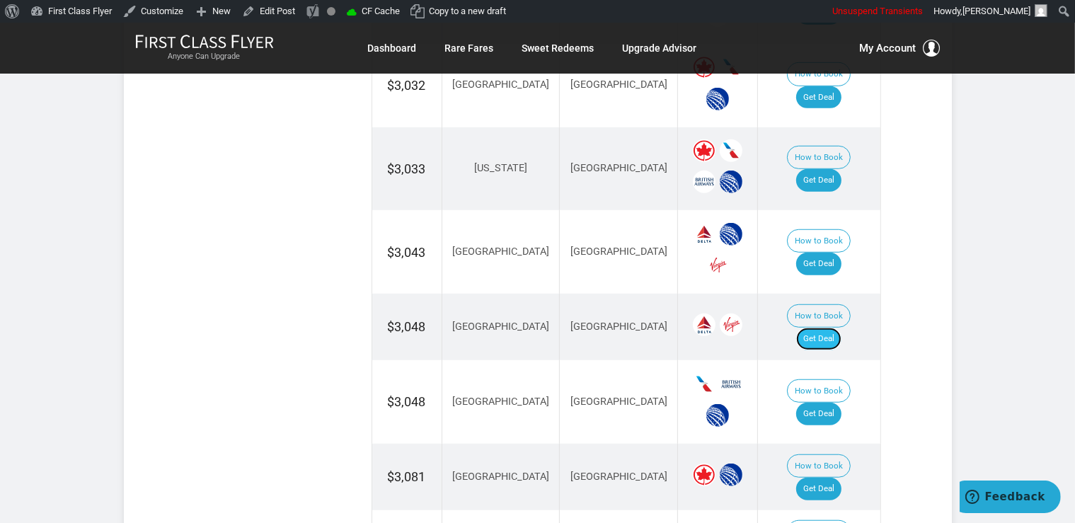
click at [842, 328] on link "Get Deal" at bounding box center [818, 339] width 45 height 23
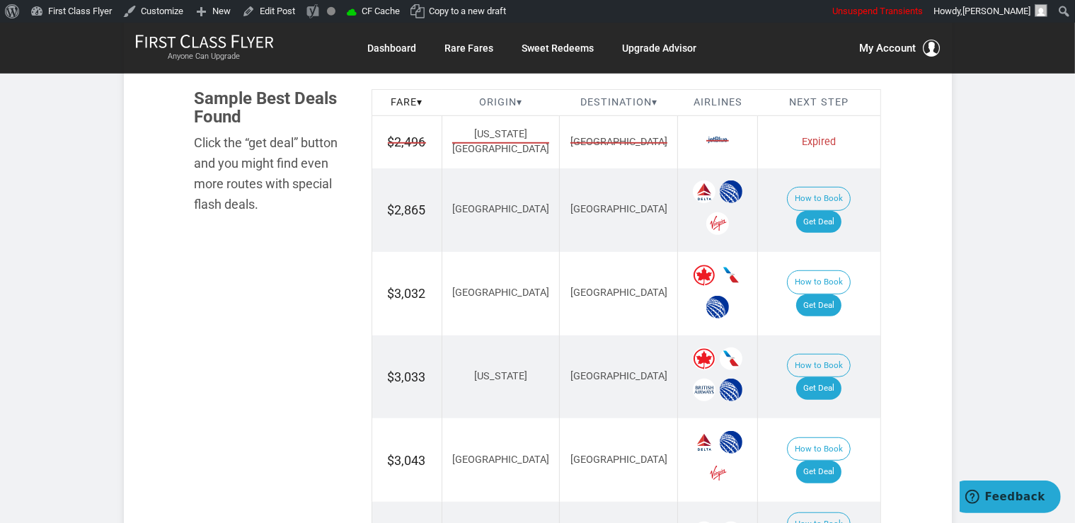
scroll to position [822, 0]
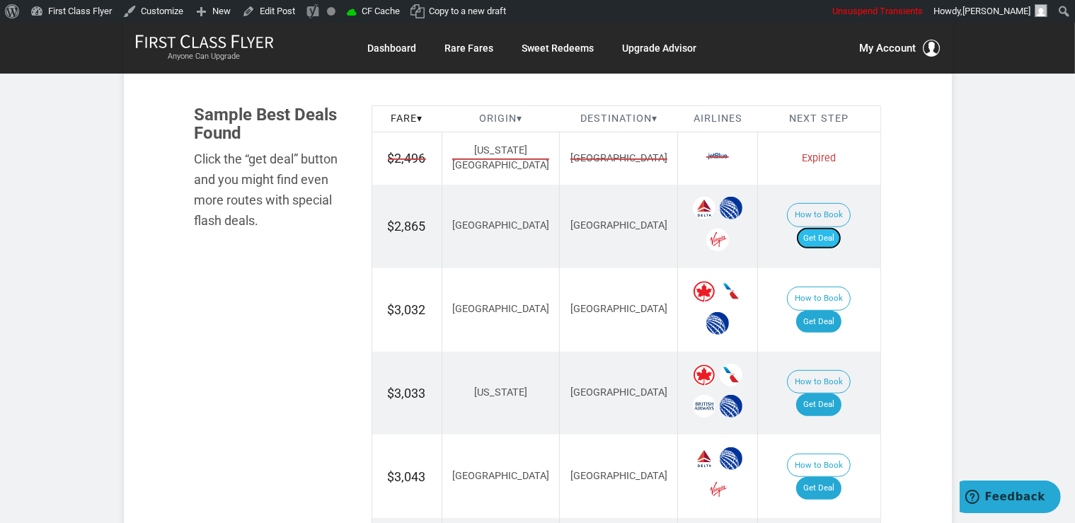
click at [834, 227] on link "Get Deal" at bounding box center [818, 238] width 45 height 23
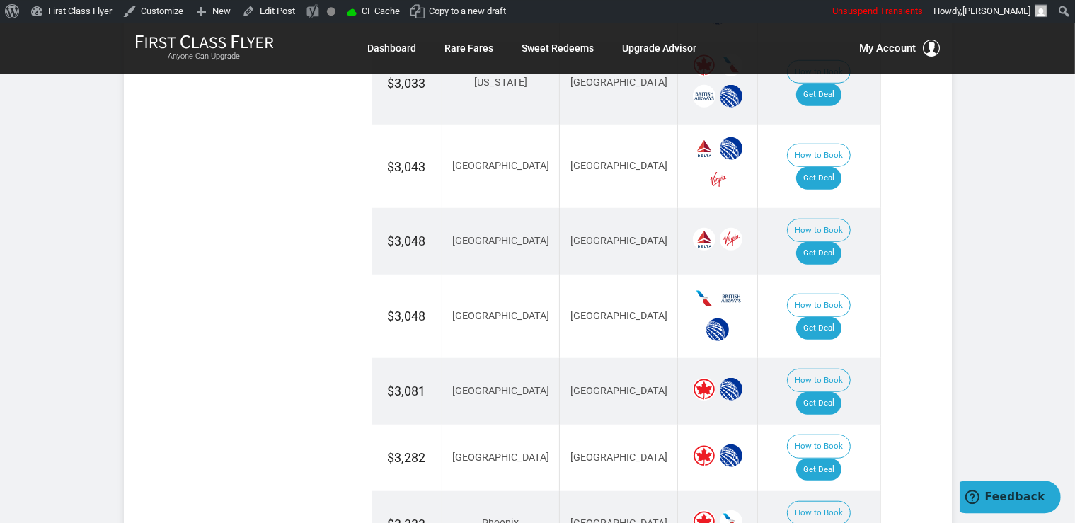
scroll to position [1195, 0]
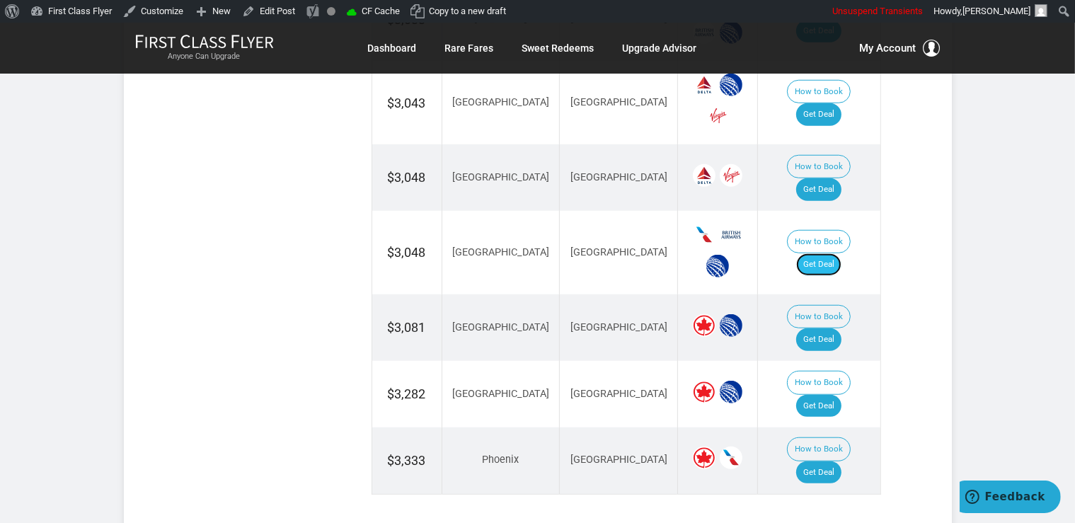
click at [818, 253] on link "Get Deal" at bounding box center [818, 264] width 45 height 23
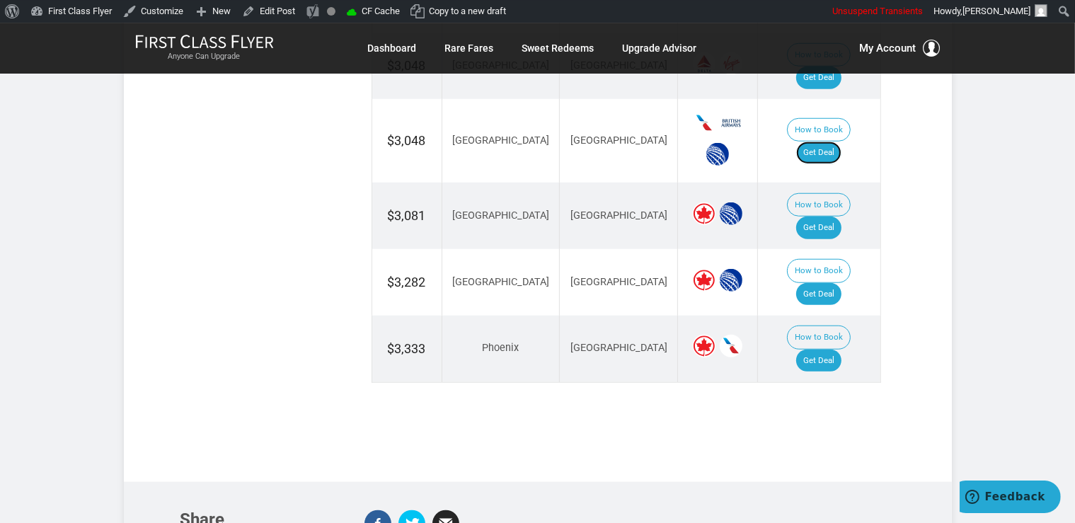
scroll to position [1270, 0]
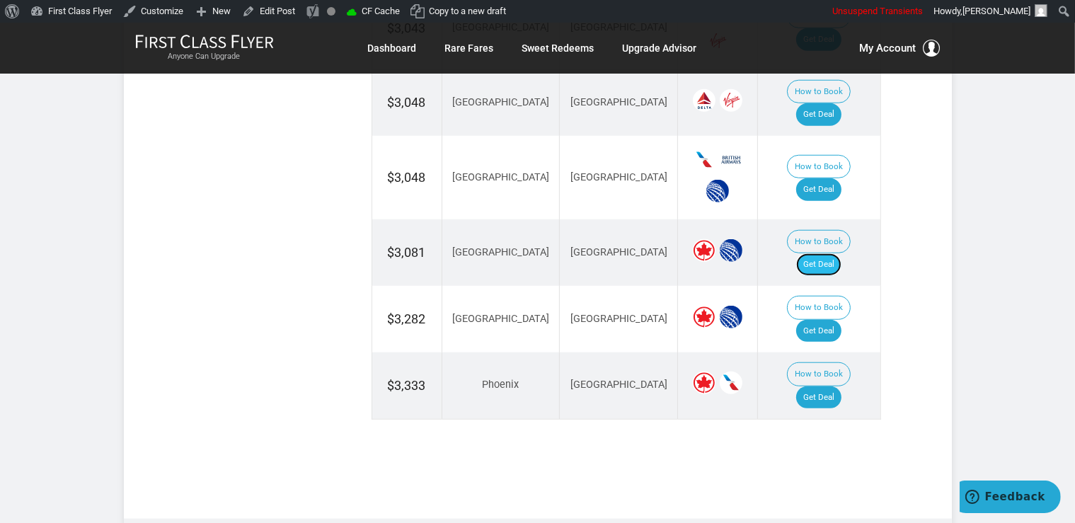
click at [842, 253] on link "Get Deal" at bounding box center [818, 264] width 45 height 23
click at [835, 320] on link "Get Deal" at bounding box center [818, 331] width 45 height 23
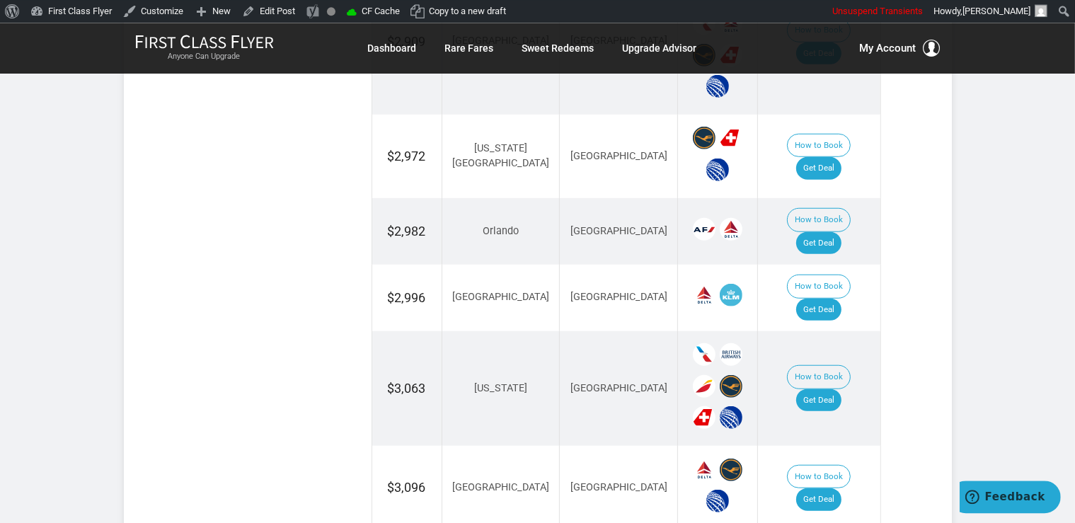
scroll to position [1420, 0]
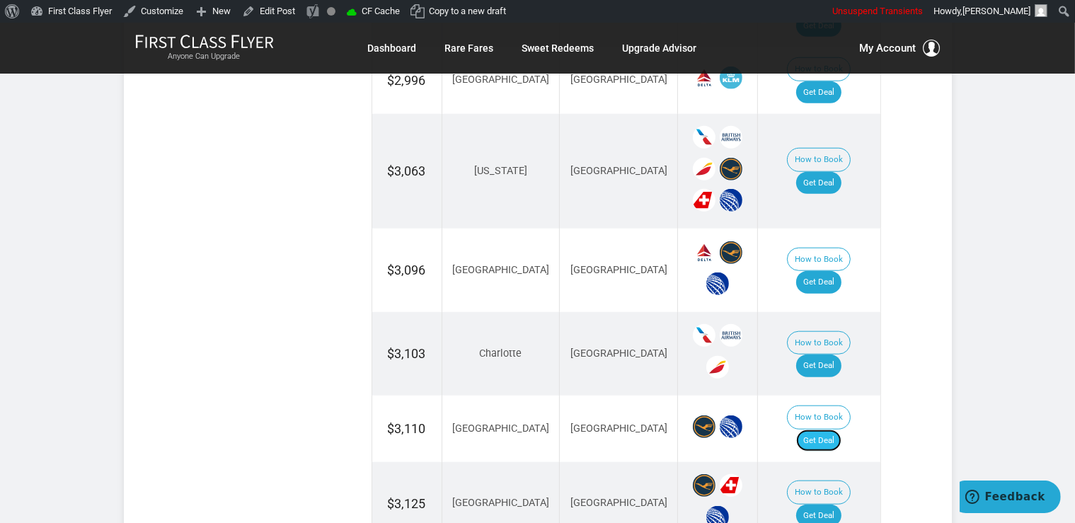
click at [831, 430] on link "Get Deal" at bounding box center [818, 441] width 45 height 23
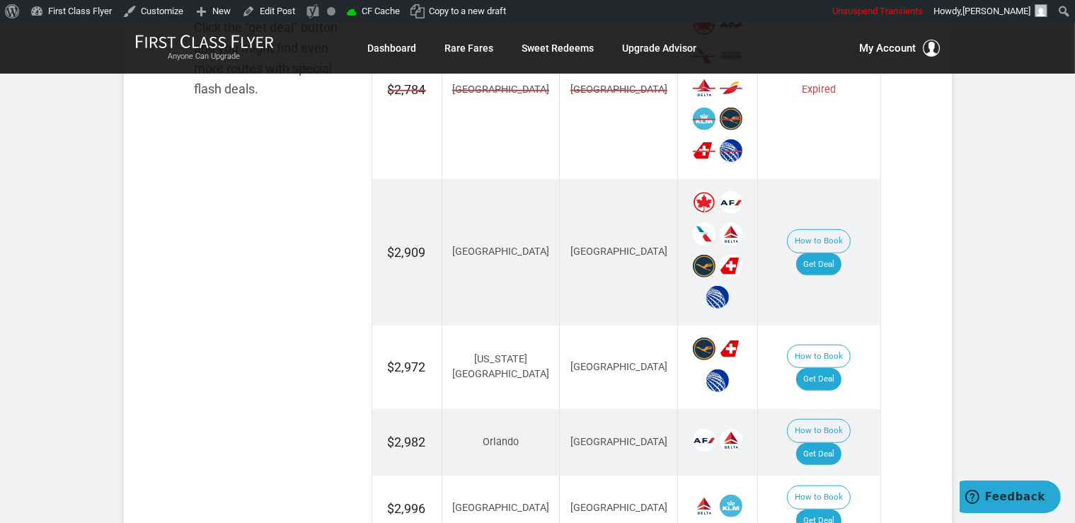
scroll to position [971, 0]
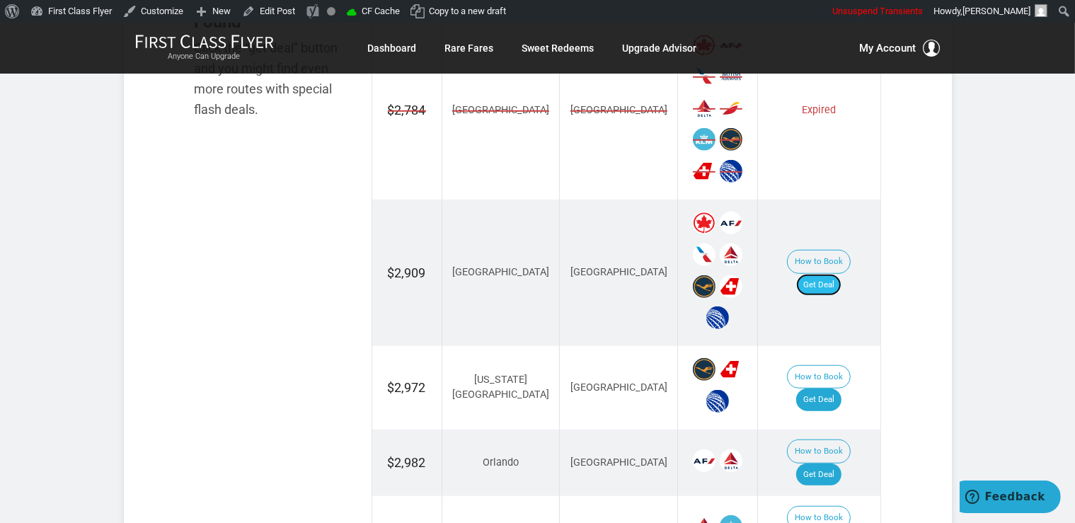
click at [836, 274] on link "Get Deal" at bounding box center [818, 285] width 45 height 23
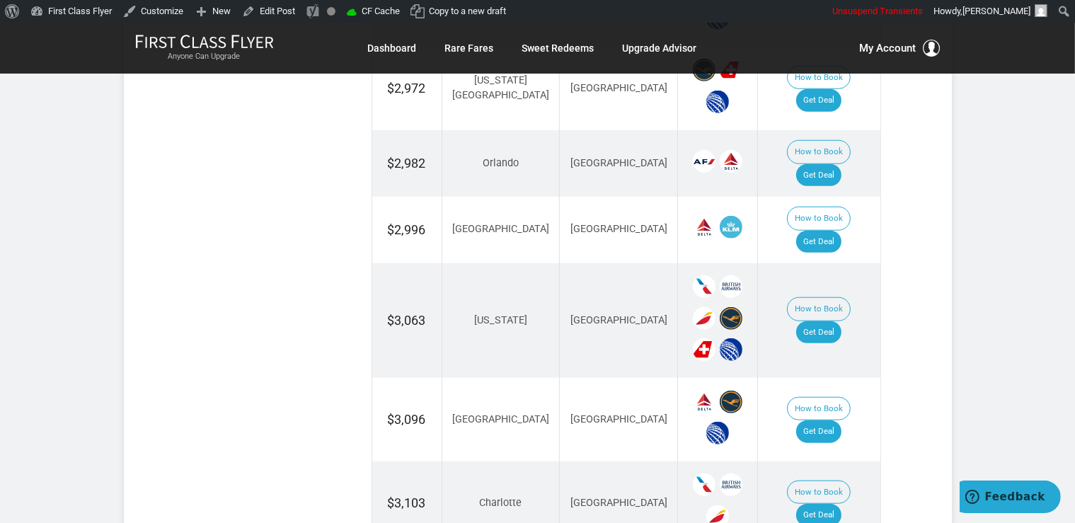
scroll to position [1420, 0]
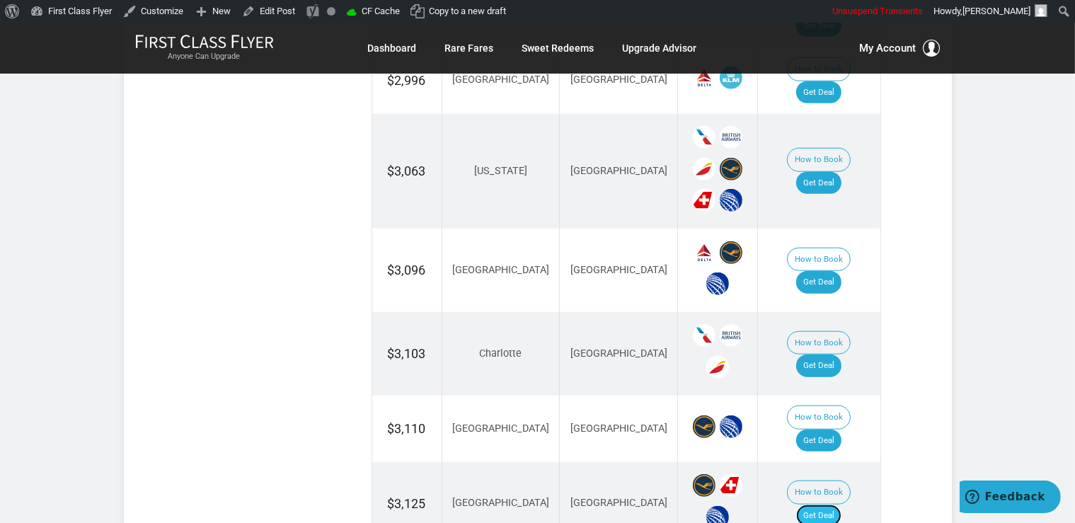
click at [825, 505] on link "Get Deal" at bounding box center [818, 516] width 45 height 23
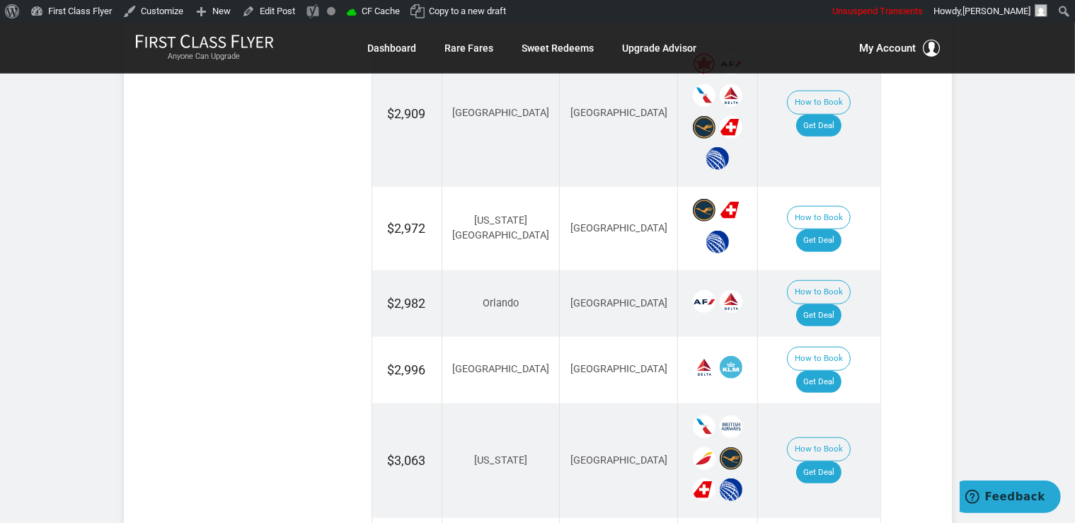
scroll to position [1121, 0]
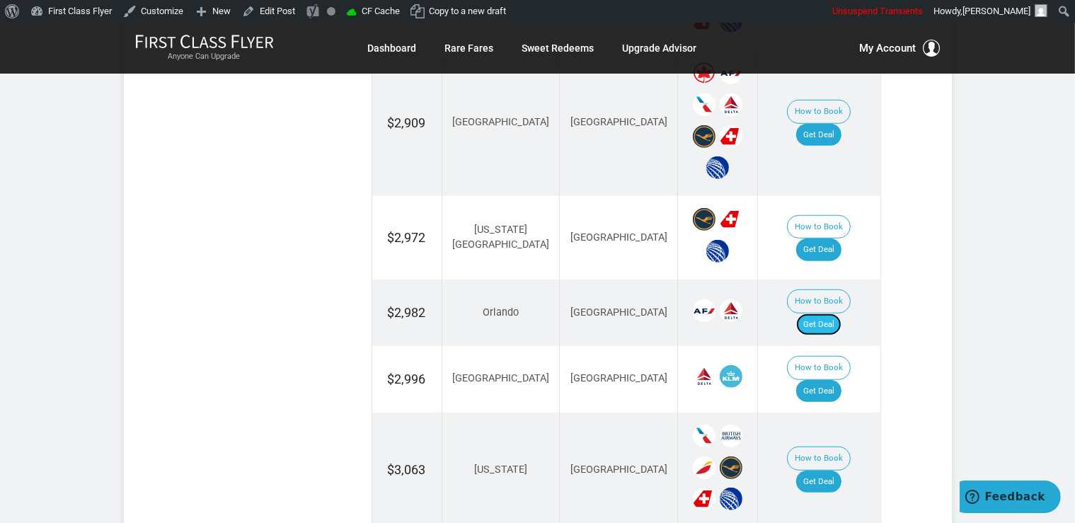
click at [825, 314] on link "Get Deal" at bounding box center [818, 325] width 45 height 23
click at [820, 380] on link "Get Deal" at bounding box center [818, 391] width 45 height 23
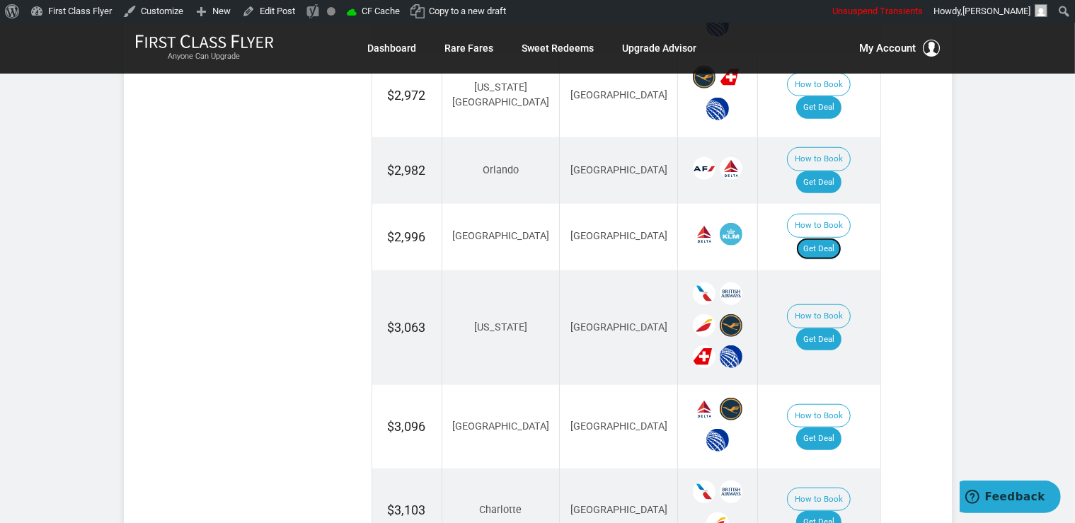
scroll to position [1270, 0]
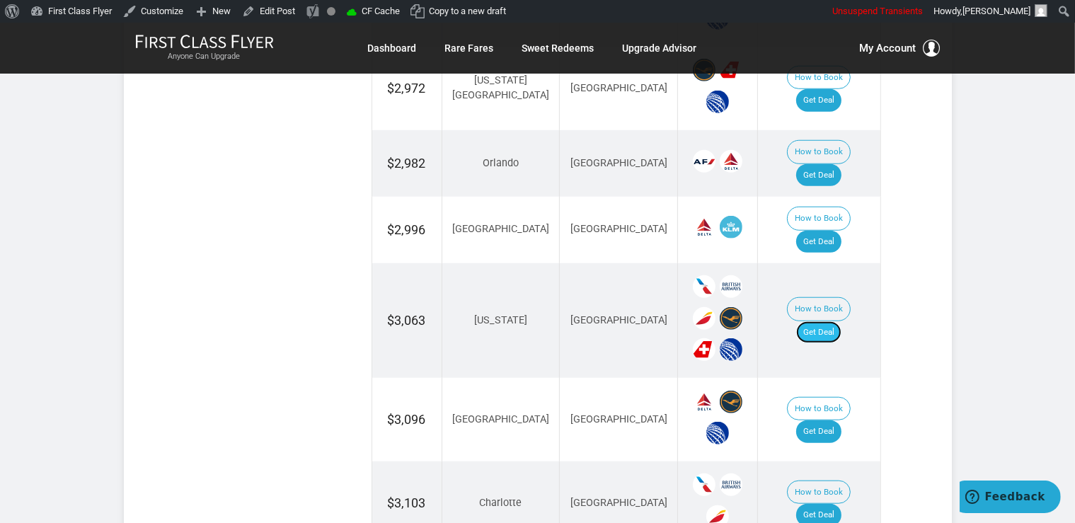
click at [834, 321] on link "Get Deal" at bounding box center [818, 332] width 45 height 23
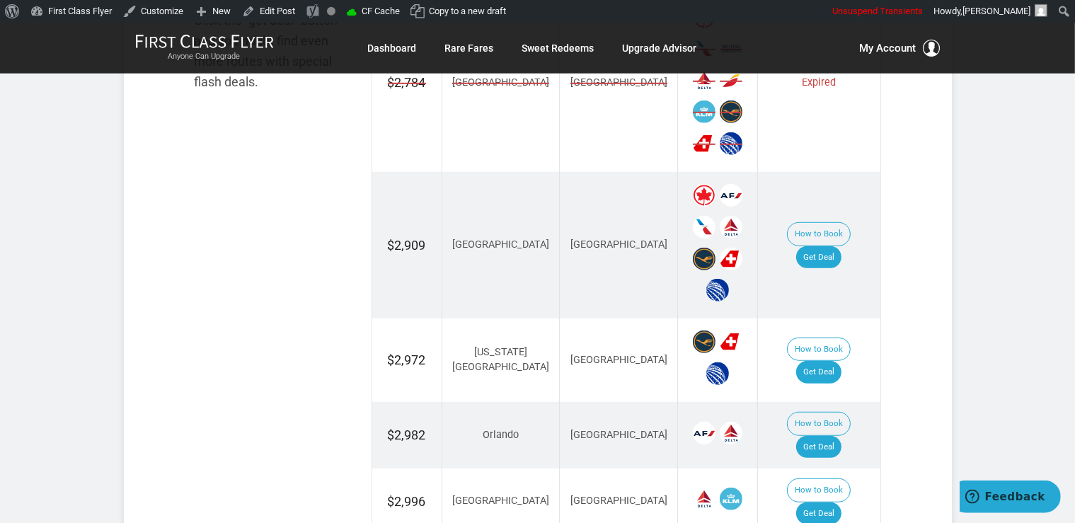
scroll to position [971, 0]
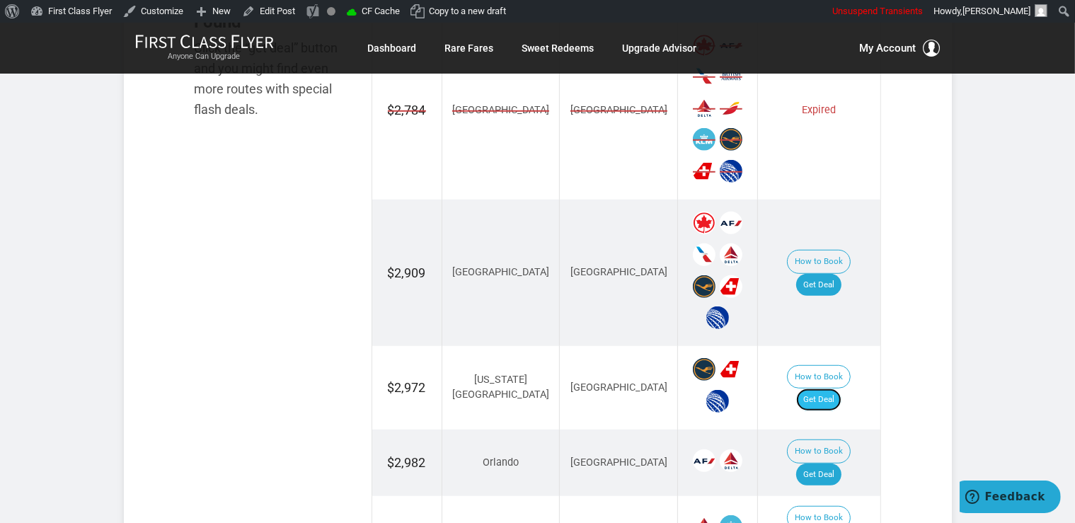
click at [839, 389] on link "Get Deal" at bounding box center [818, 400] width 45 height 23
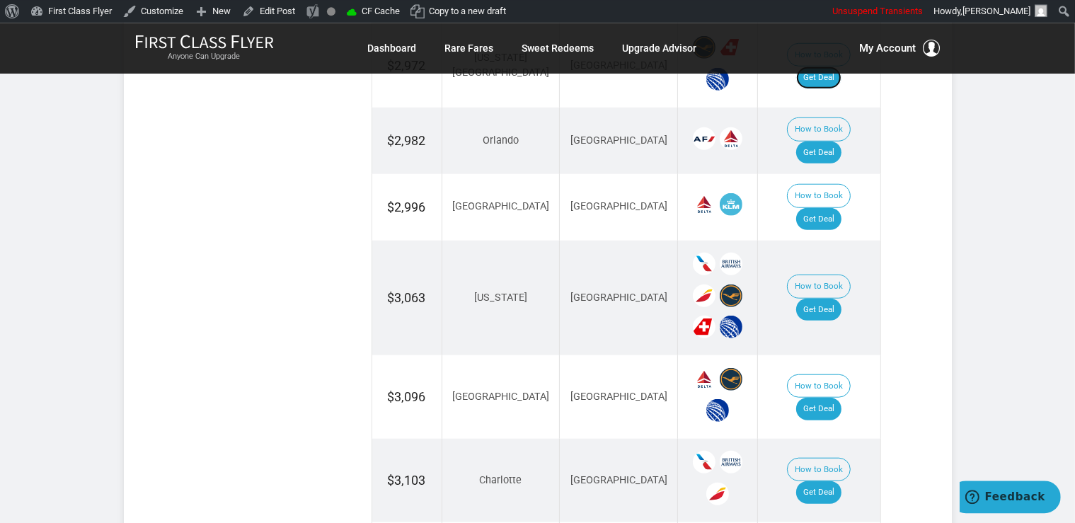
scroll to position [1420, 0]
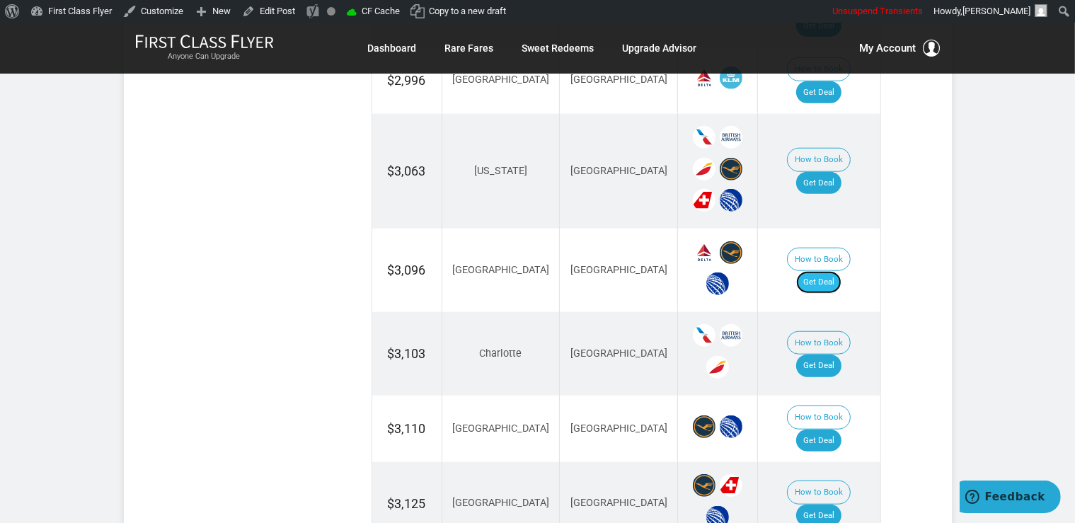
click at [842, 271] on link "Get Deal" at bounding box center [818, 282] width 45 height 23
click at [842, 355] on link "Get Deal" at bounding box center [818, 366] width 45 height 23
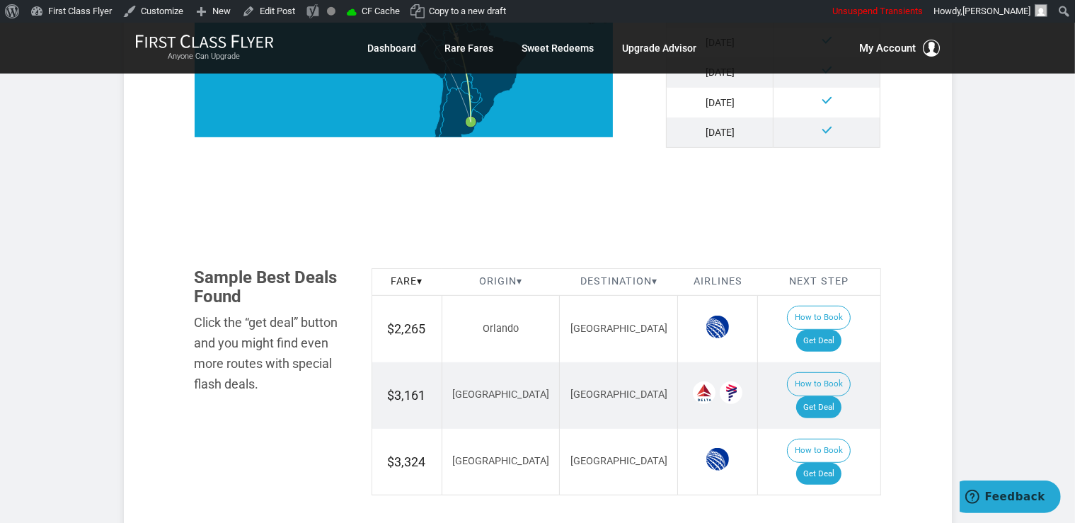
scroll to position [672, 0]
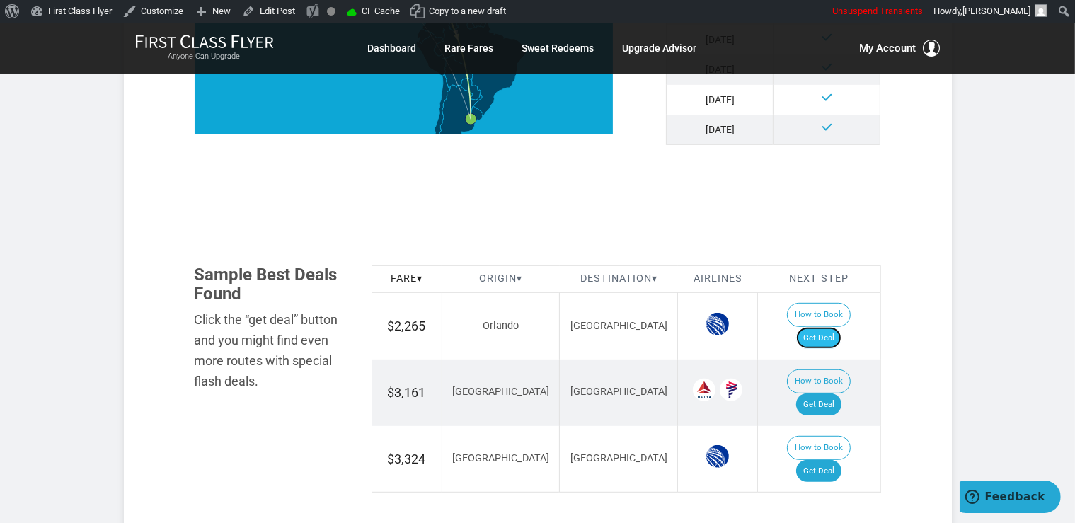
click at [831, 327] on link "Get Deal" at bounding box center [818, 338] width 45 height 23
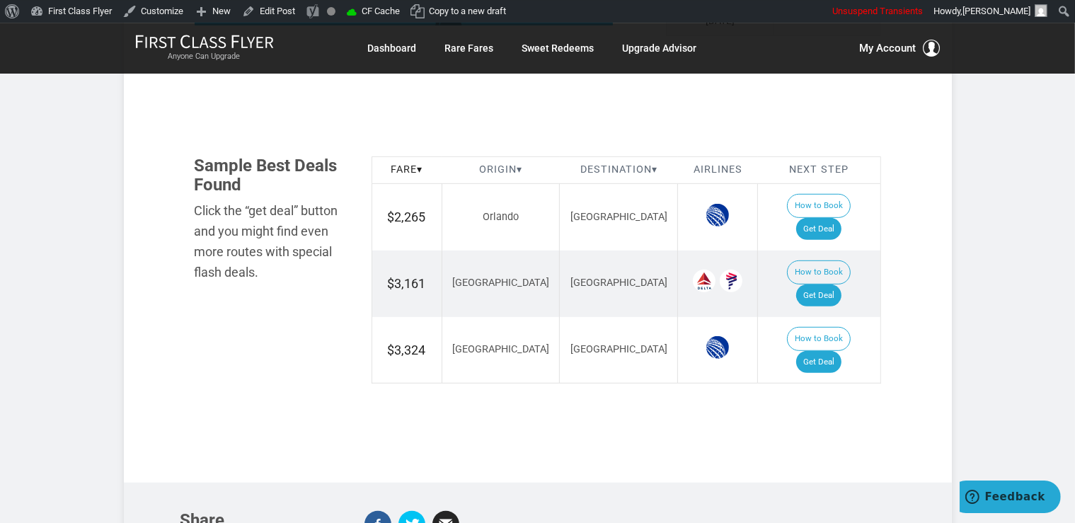
scroll to position [822, 0]
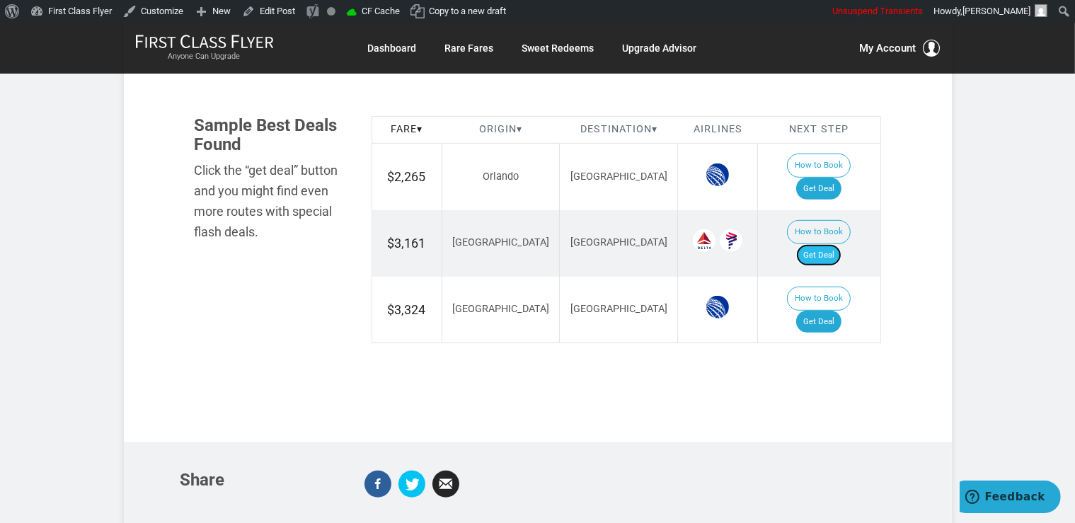
click at [836, 244] on link "Get Deal" at bounding box center [818, 255] width 45 height 23
click at [837, 311] on link "Get Deal" at bounding box center [818, 322] width 45 height 23
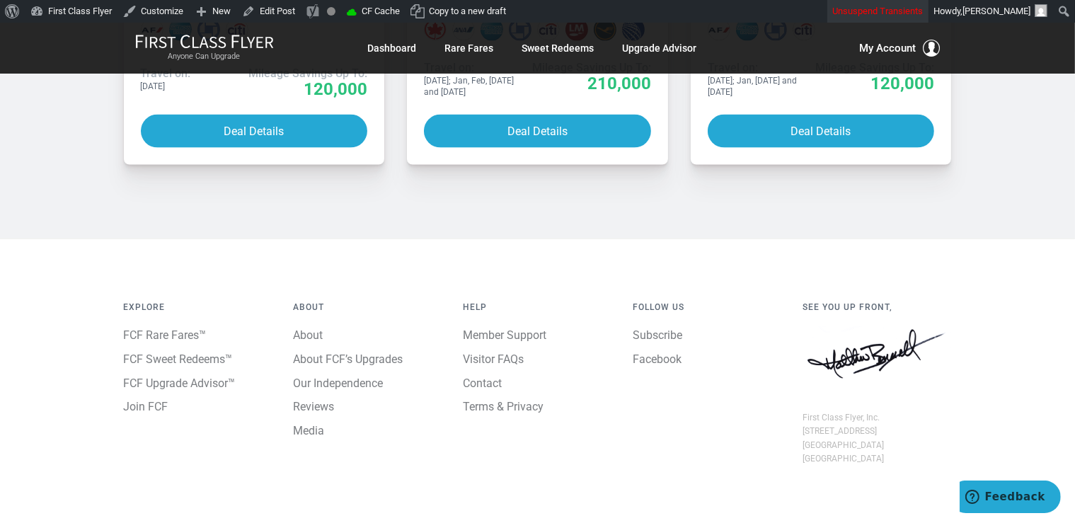
scroll to position [2001, 0]
